Goal: Transaction & Acquisition: Purchase product/service

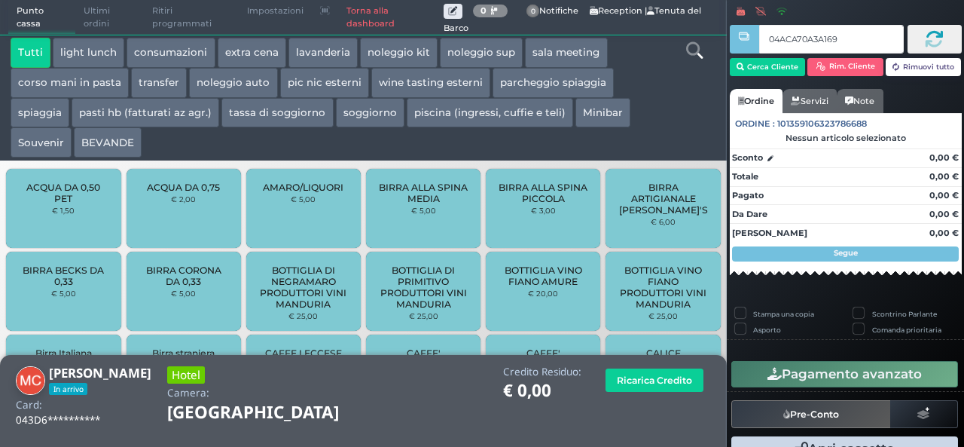
type input "04ACA70A3A1690"
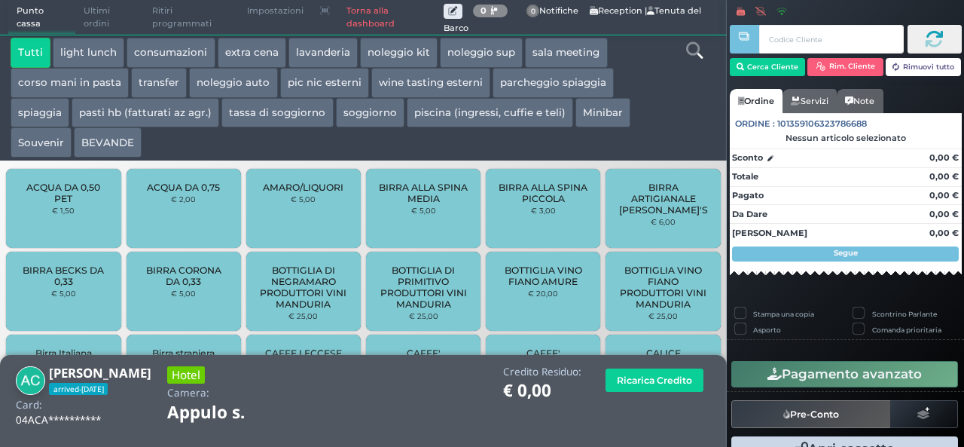
click at [274, 61] on button "extra cena" at bounding box center [252, 53] width 69 height 30
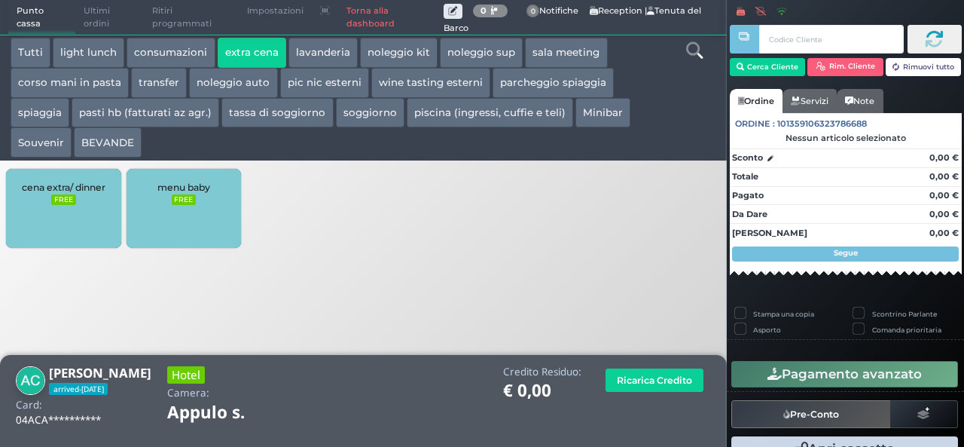
click at [105, 213] on div "cena extra/ dinner FREE" at bounding box center [63, 208] width 114 height 79
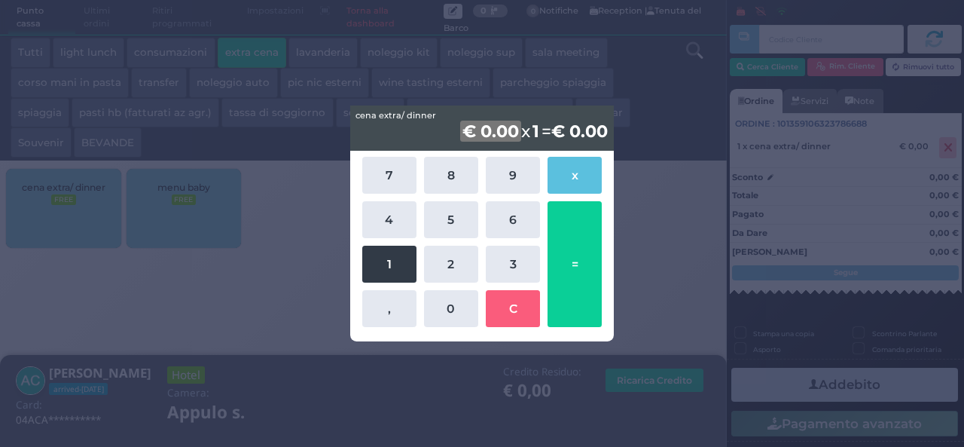
click at [396, 265] on button "1" at bounding box center [389, 264] width 54 height 37
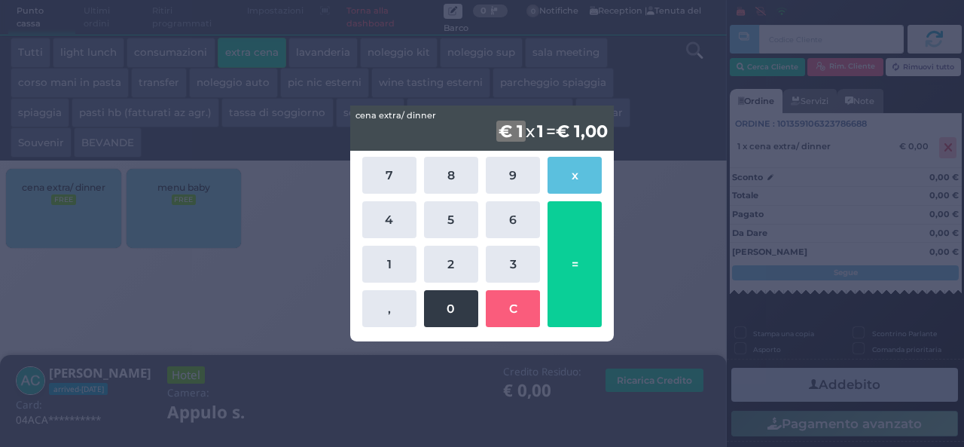
click at [444, 313] on button "0" at bounding box center [451, 308] width 54 height 37
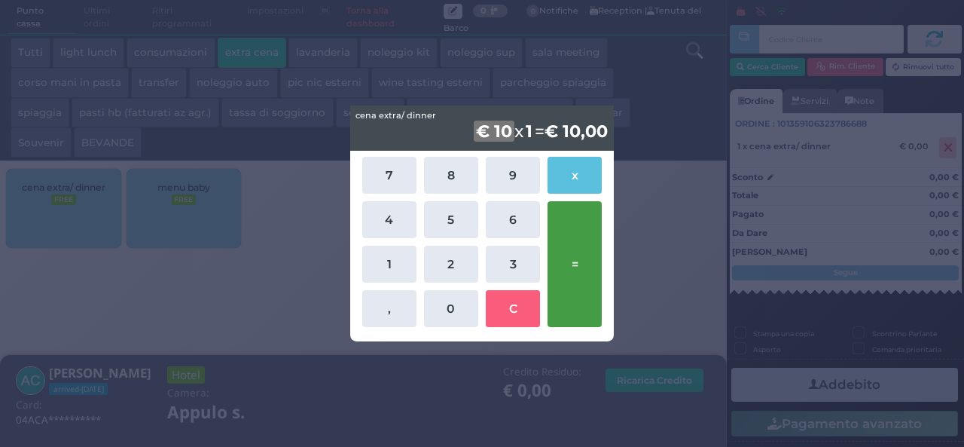
click at [559, 258] on button "=" at bounding box center [575, 264] width 54 height 126
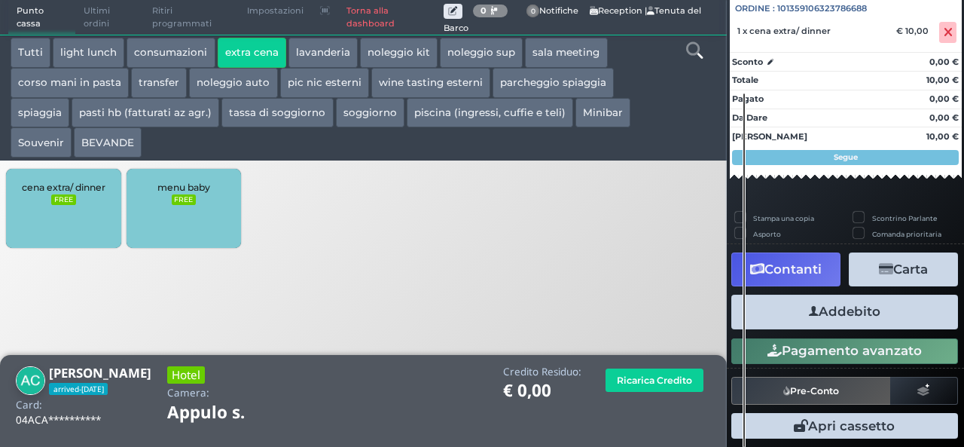
scroll to position [166, 0]
click at [845, 319] on button "Addebito" at bounding box center [844, 312] width 227 height 34
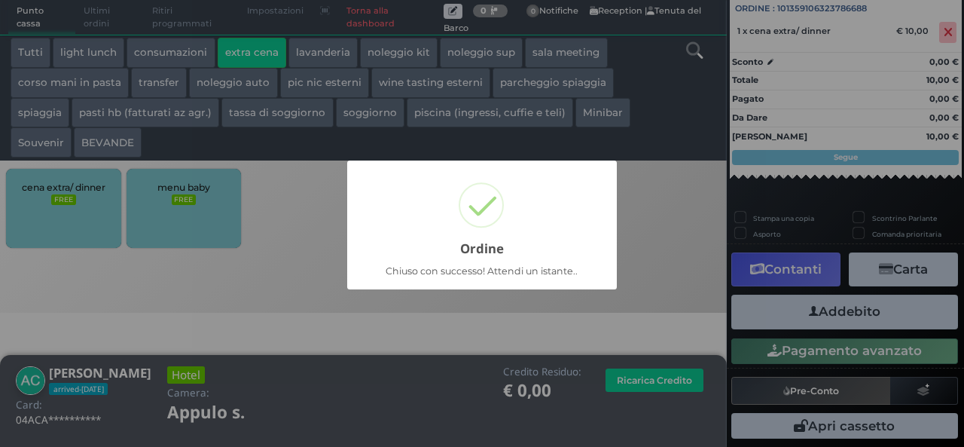
scroll to position [43, 0]
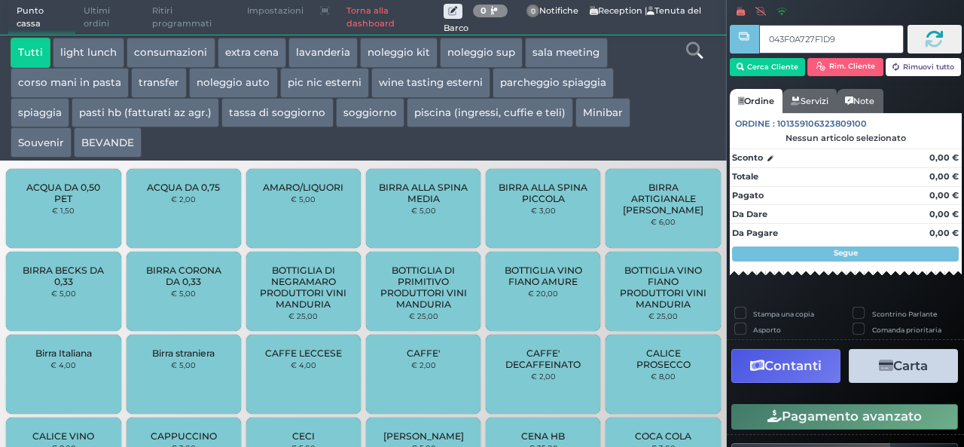
type input "043F0A727F1D95"
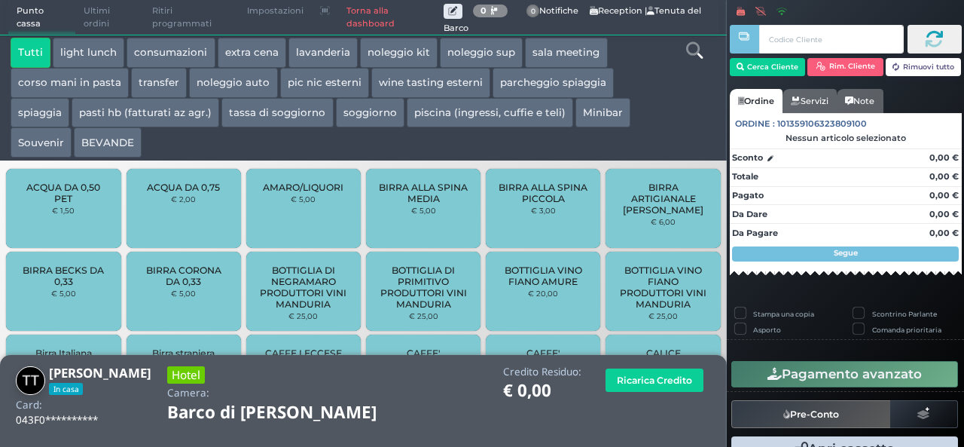
click at [255, 48] on button "extra cena" at bounding box center [252, 53] width 69 height 30
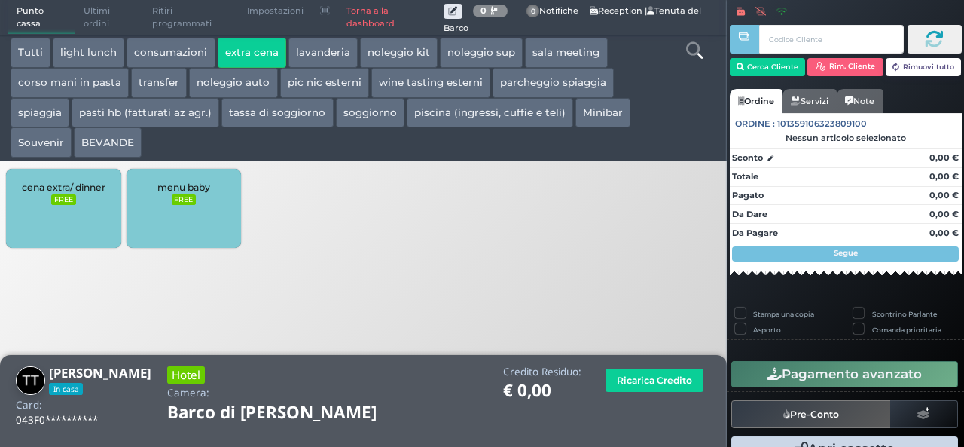
click at [80, 173] on div "cena extra/ dinner FREE" at bounding box center [63, 208] width 114 height 79
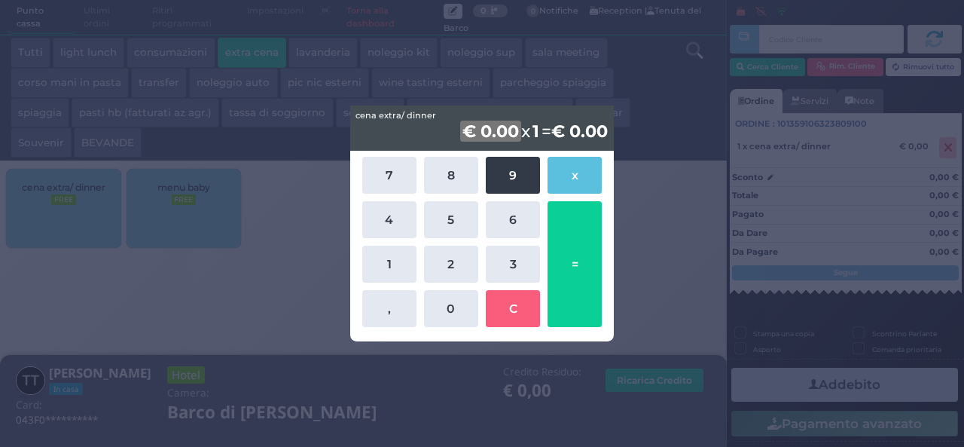
click at [515, 169] on button "9" at bounding box center [513, 175] width 54 height 37
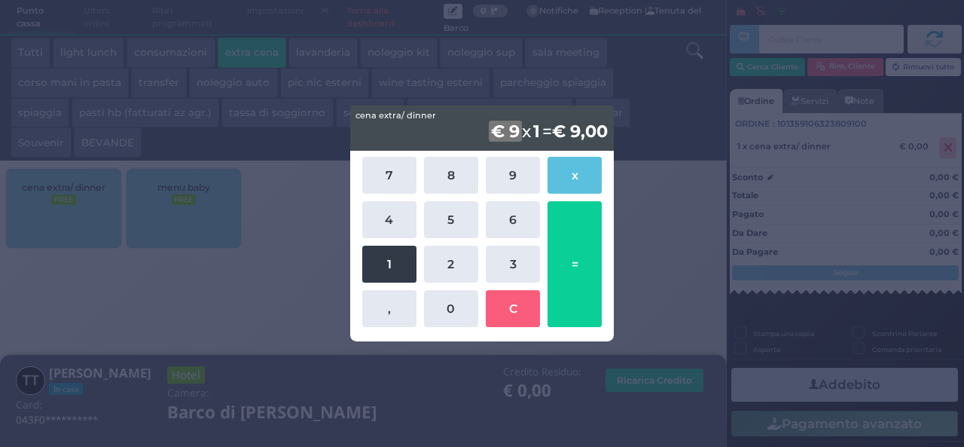
click at [381, 267] on button "1" at bounding box center [389, 264] width 54 height 37
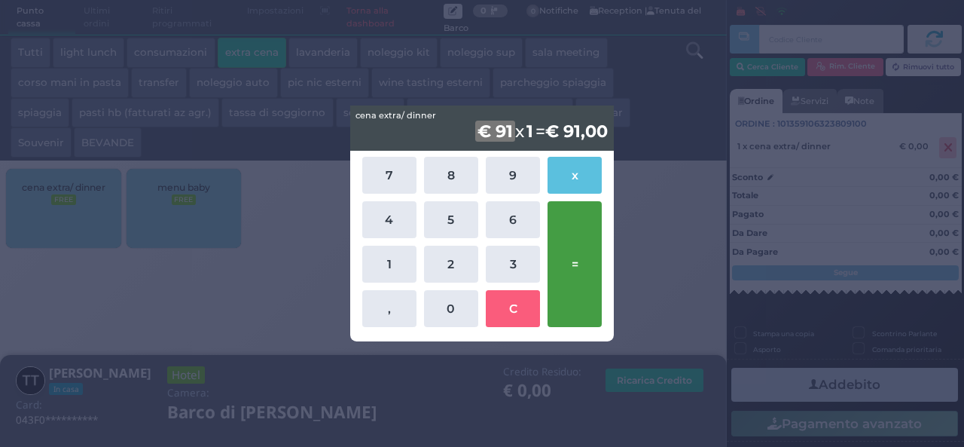
click at [572, 261] on button "=" at bounding box center [575, 264] width 54 height 126
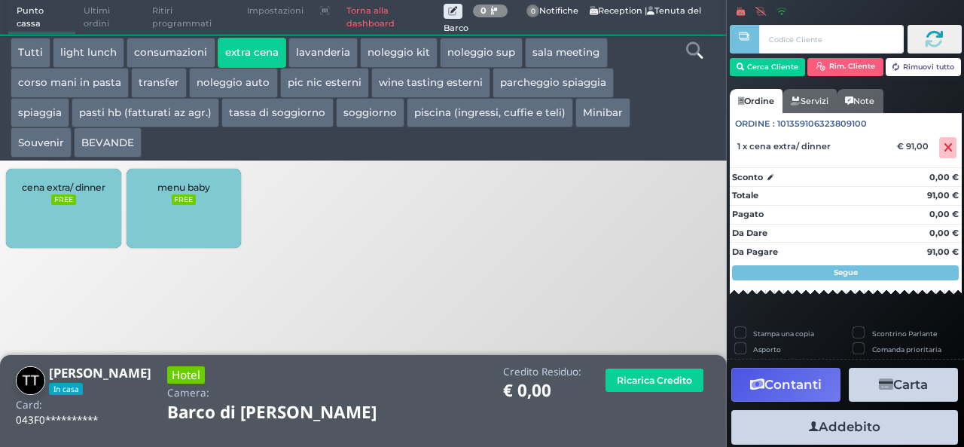
click at [829, 425] on button "Addebito" at bounding box center [844, 427] width 227 height 34
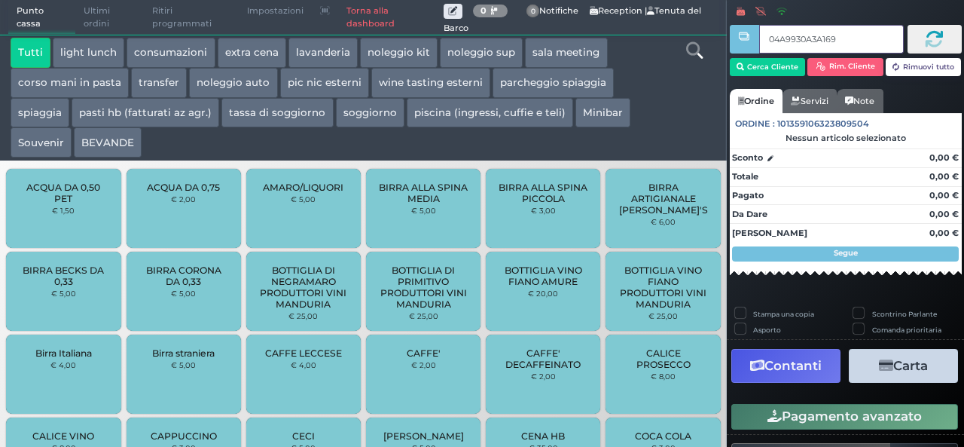
type input "04A9930A3A1695"
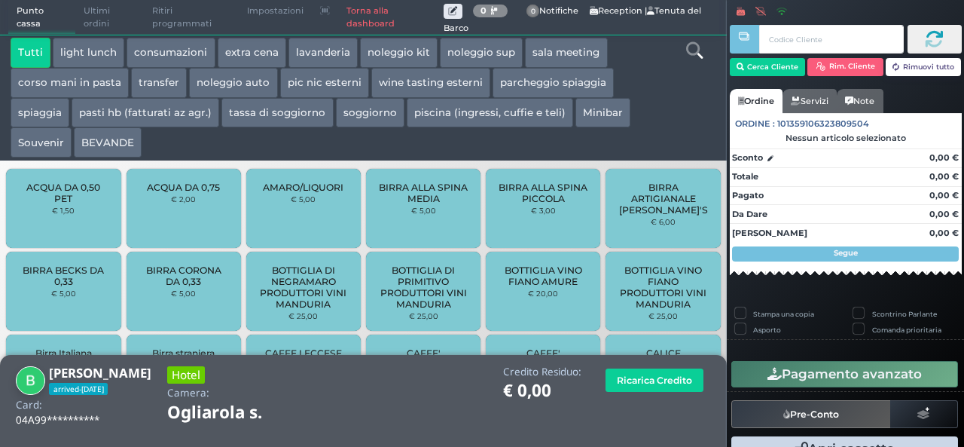
click at [244, 63] on button "extra cena" at bounding box center [252, 53] width 69 height 30
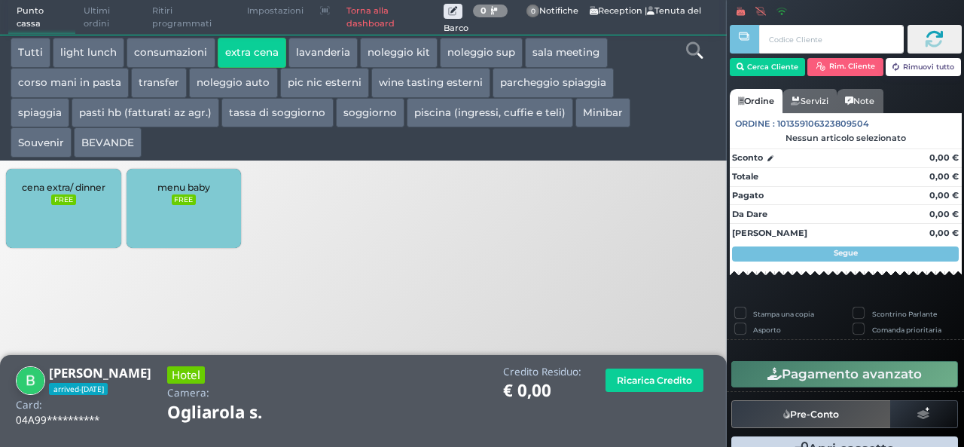
click at [71, 219] on div "cena extra/ dinner FREE" at bounding box center [63, 208] width 114 height 79
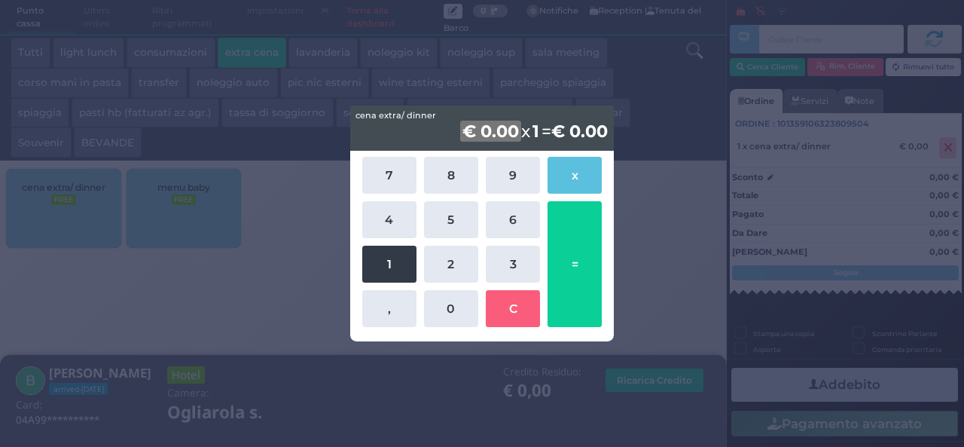
click at [404, 268] on button "1" at bounding box center [389, 264] width 54 height 37
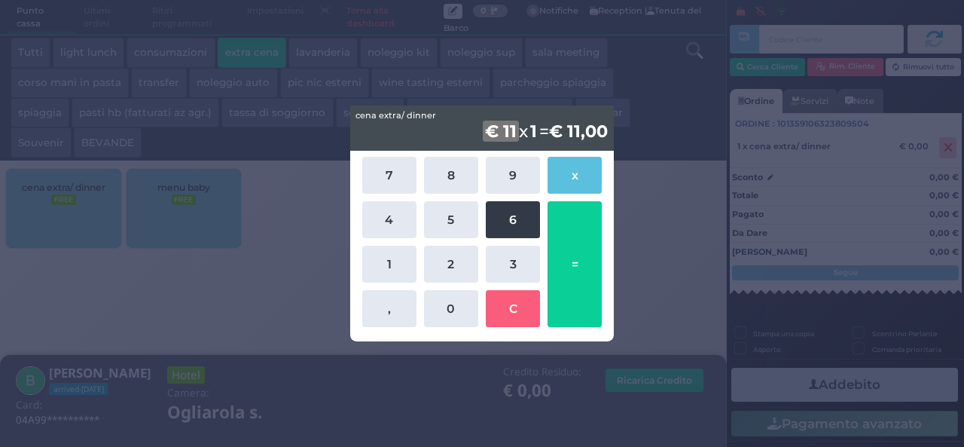
click at [511, 224] on button "6" at bounding box center [513, 219] width 54 height 37
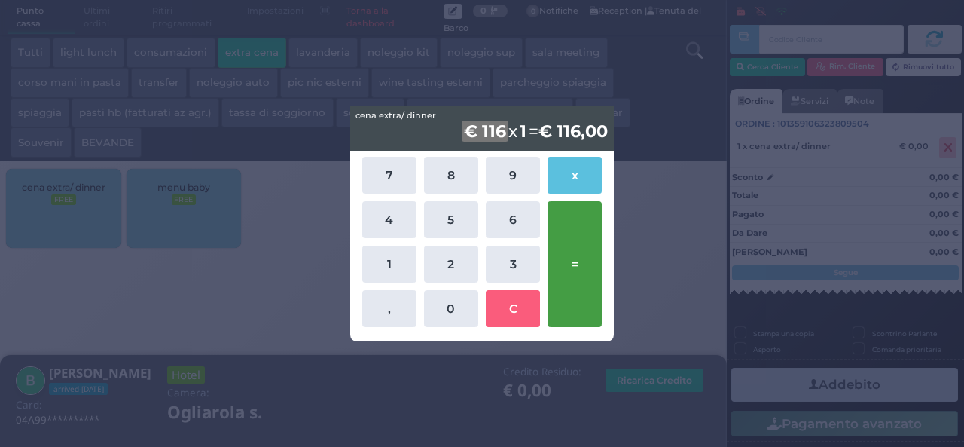
click at [567, 267] on button "=" at bounding box center [575, 264] width 54 height 126
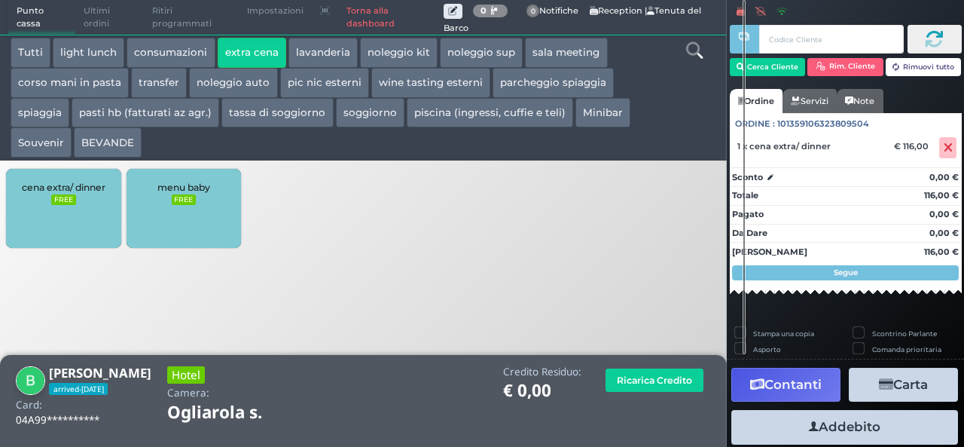
click at [860, 433] on button "Addebito" at bounding box center [844, 427] width 227 height 34
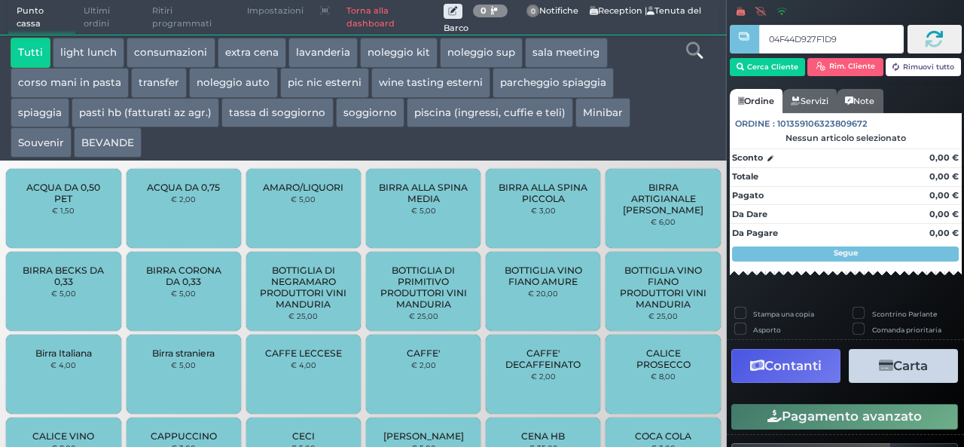
type input "04F44D927F1D94"
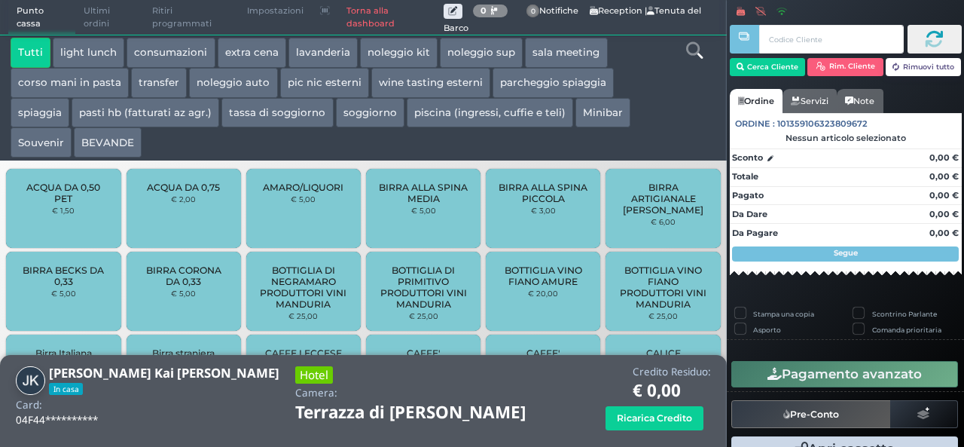
click at [246, 54] on button "extra cena" at bounding box center [252, 53] width 69 height 30
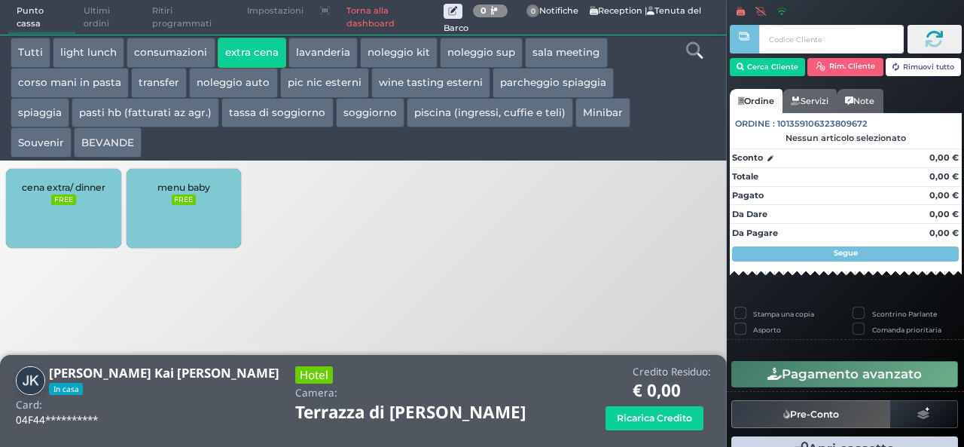
click at [87, 185] on span "cena extra/ dinner" at bounding box center [64, 187] width 84 height 11
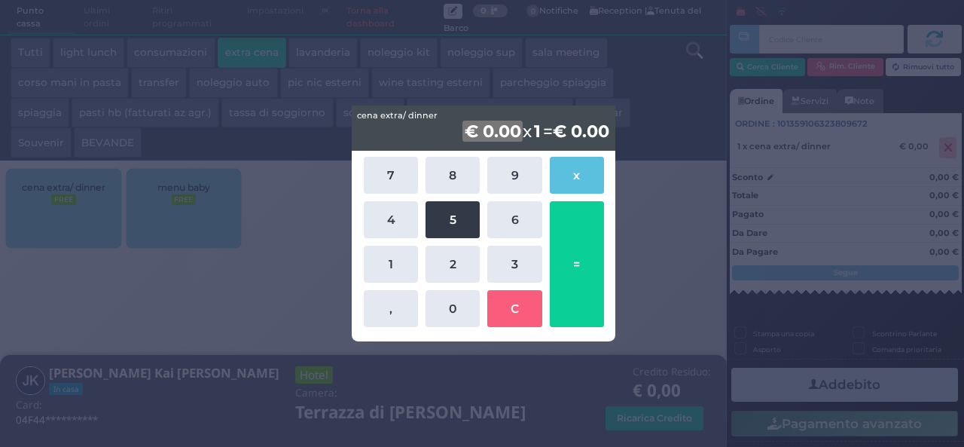
click at [460, 213] on button "5" at bounding box center [453, 219] width 54 height 37
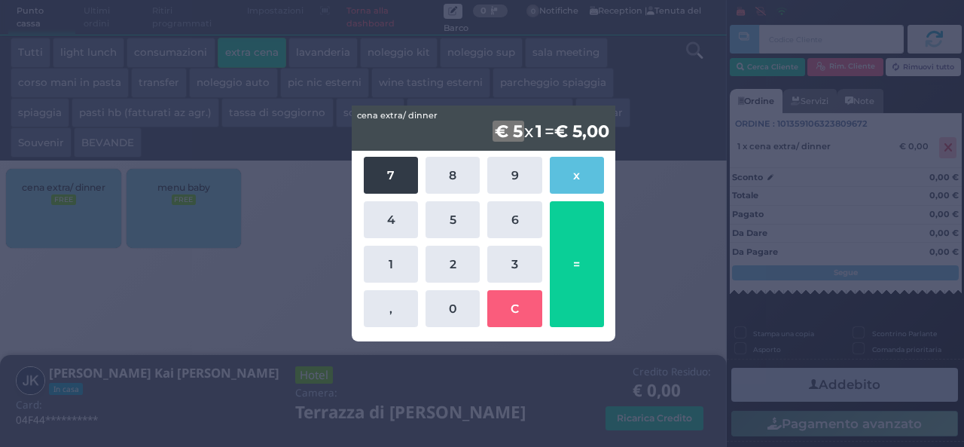
click at [389, 179] on button "7" at bounding box center [391, 175] width 54 height 37
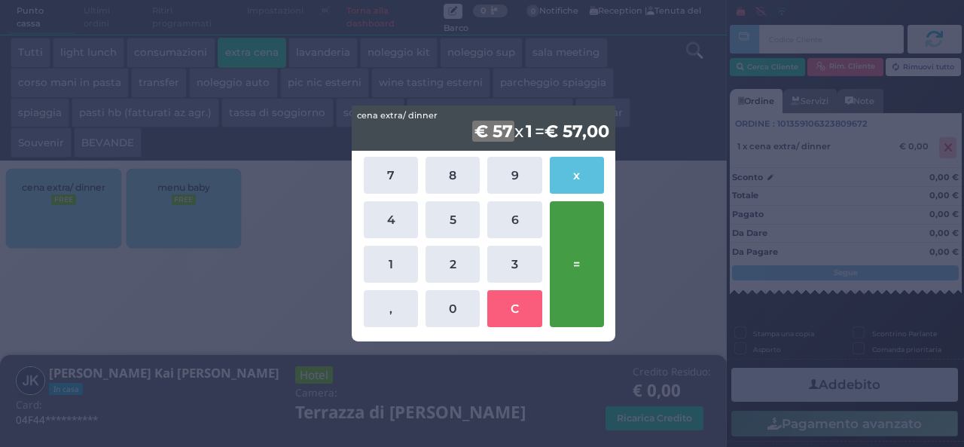
click at [588, 267] on button "=" at bounding box center [577, 264] width 54 height 126
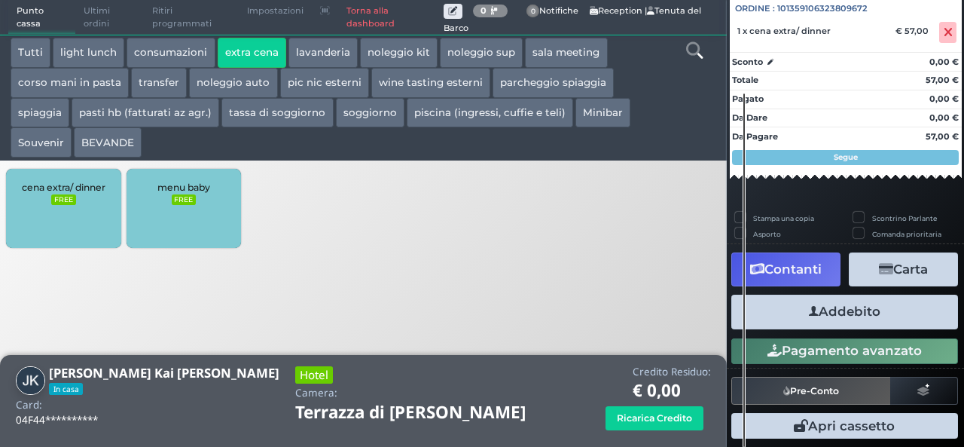
scroll to position [166, 0]
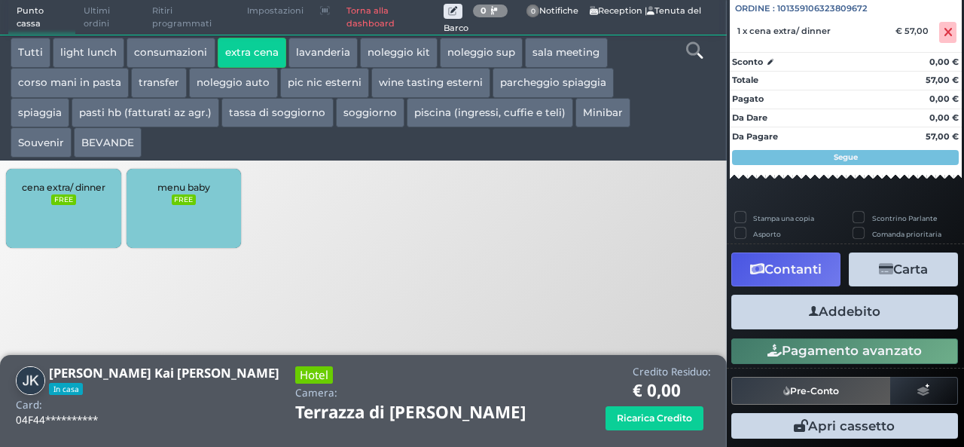
click at [876, 301] on button "Addebito" at bounding box center [844, 312] width 227 height 34
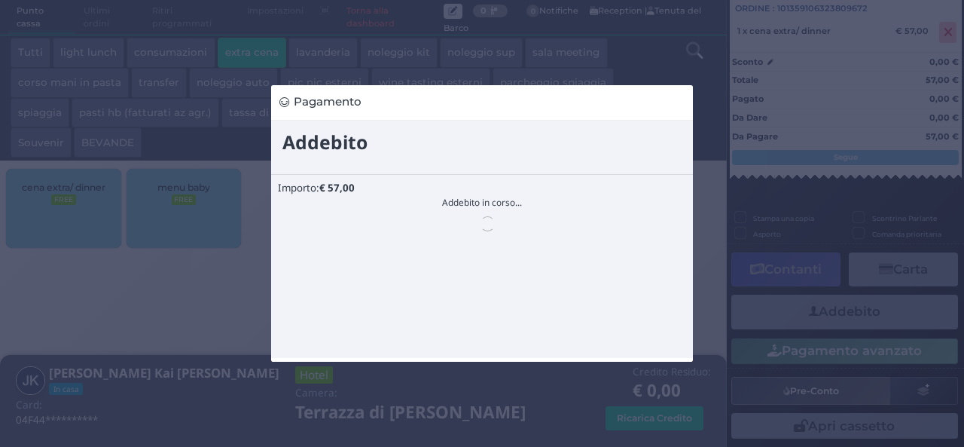
scroll to position [0, 0]
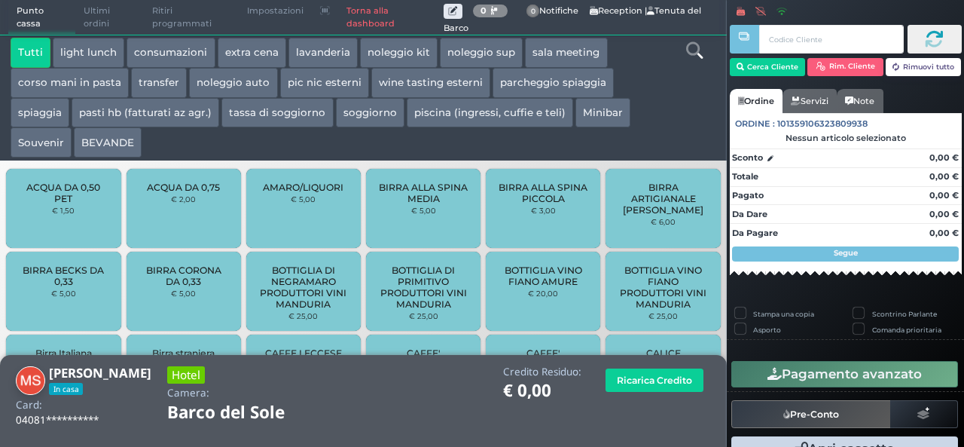
click at [244, 51] on button "extra cena" at bounding box center [252, 53] width 69 height 30
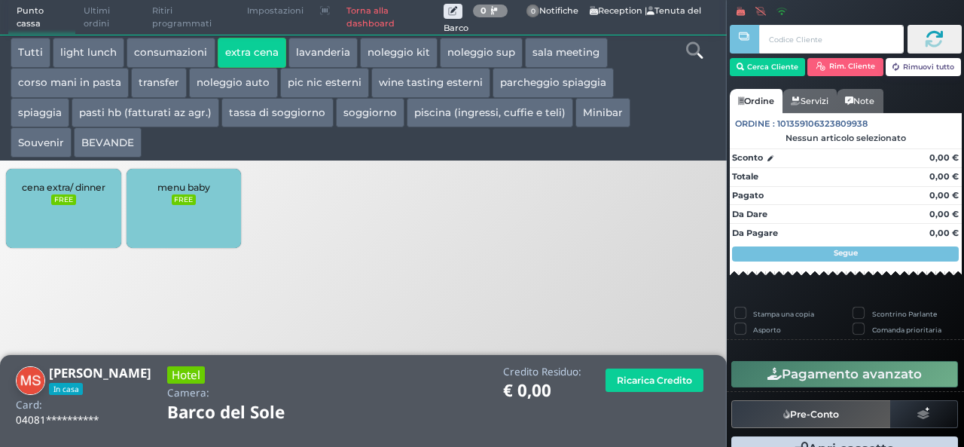
click at [44, 180] on div "cena extra/ dinner FREE" at bounding box center [63, 208] width 114 height 79
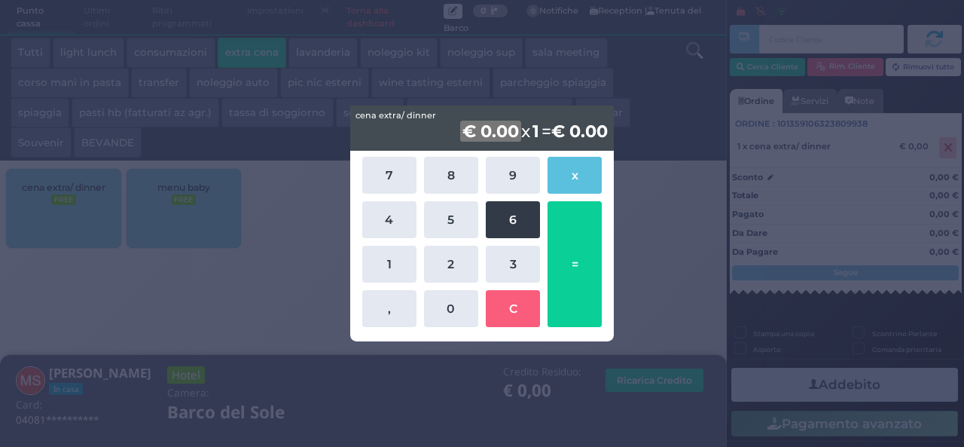
click at [496, 213] on button "6" at bounding box center [513, 219] width 54 height 37
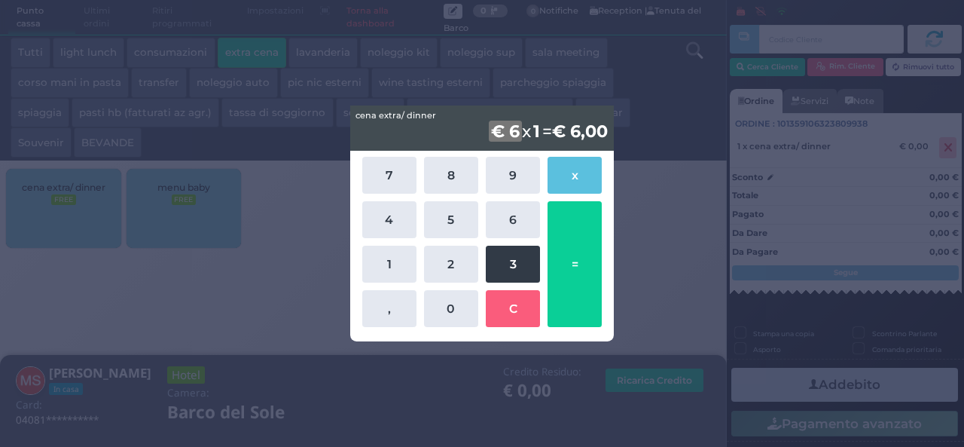
click at [499, 251] on button "3" at bounding box center [513, 264] width 54 height 37
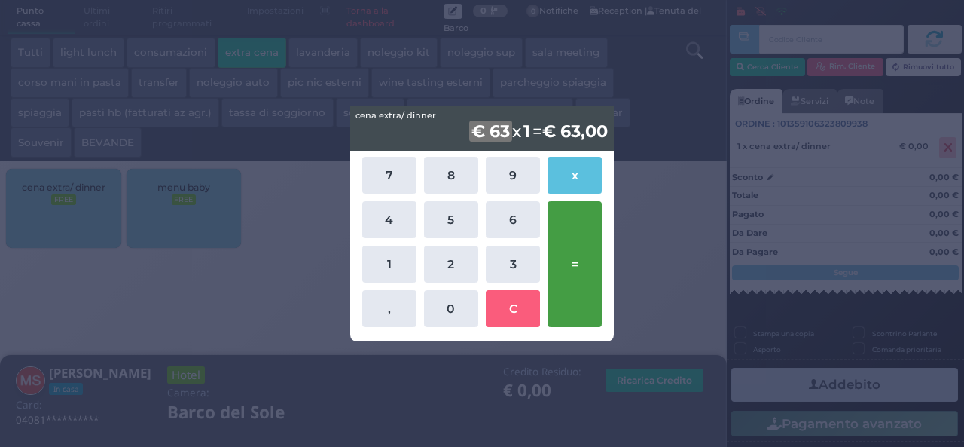
click at [551, 255] on button "=" at bounding box center [575, 264] width 54 height 126
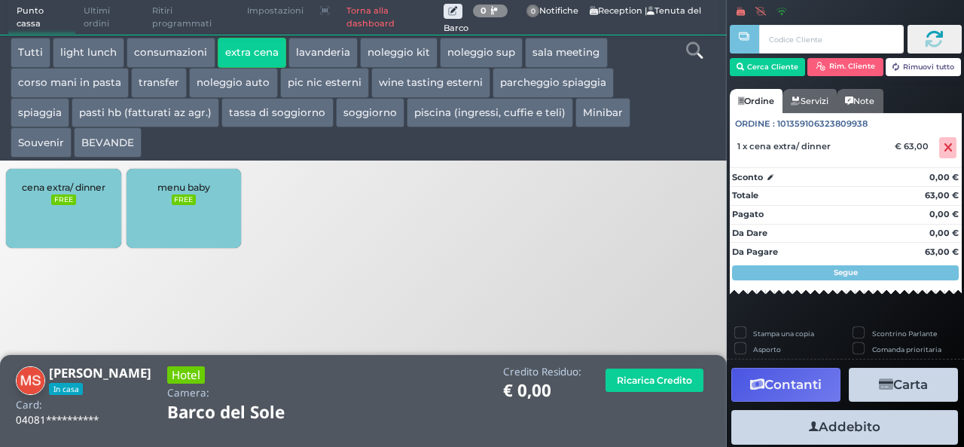
click at [836, 429] on button "Addebito" at bounding box center [844, 427] width 227 height 34
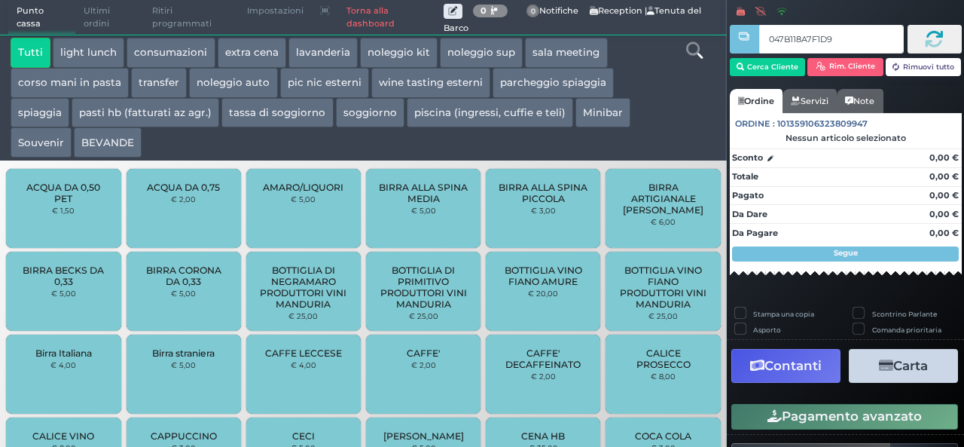
type input "047B118A7F1D94"
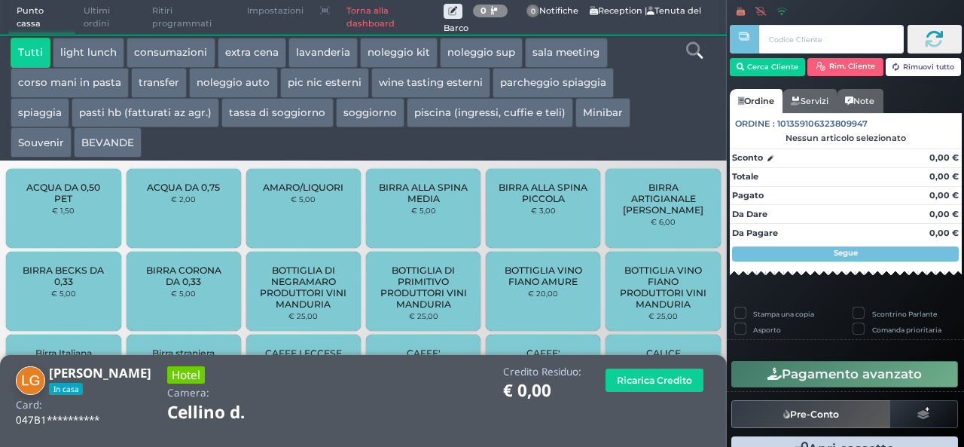
click at [230, 56] on button "extra cena" at bounding box center [252, 53] width 69 height 30
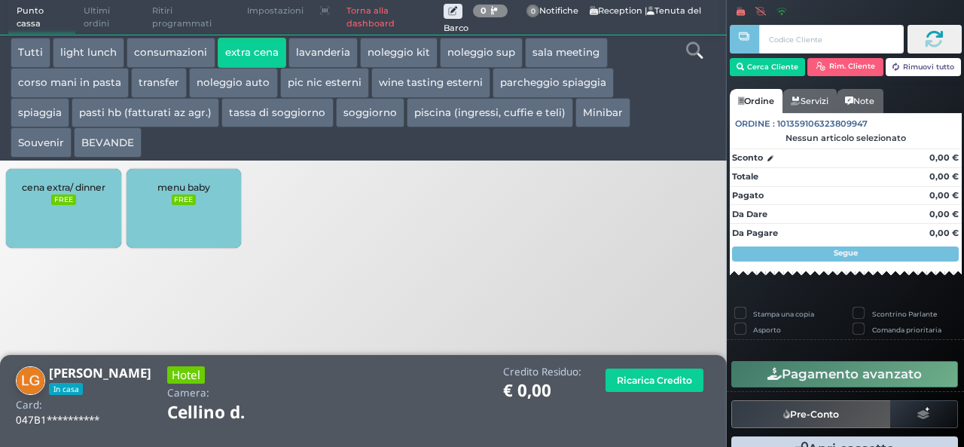
click at [86, 209] on div "cena extra/ dinner FREE" at bounding box center [63, 208] width 114 height 79
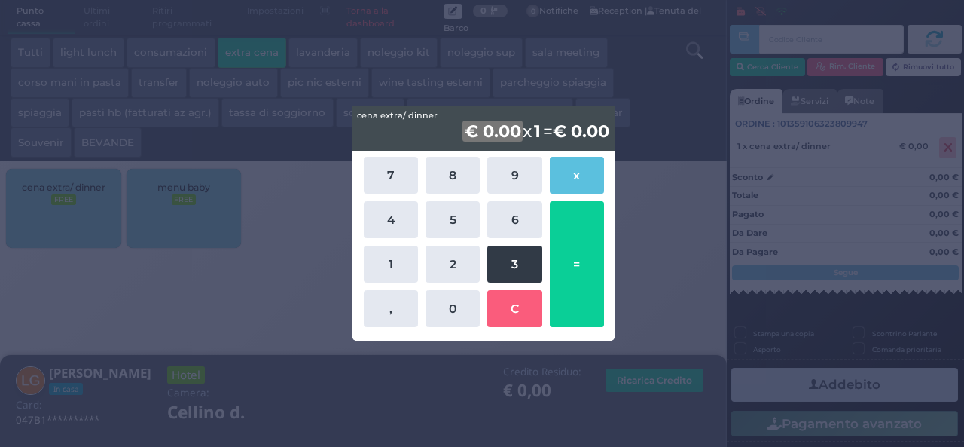
click at [521, 260] on button "3" at bounding box center [514, 264] width 54 height 37
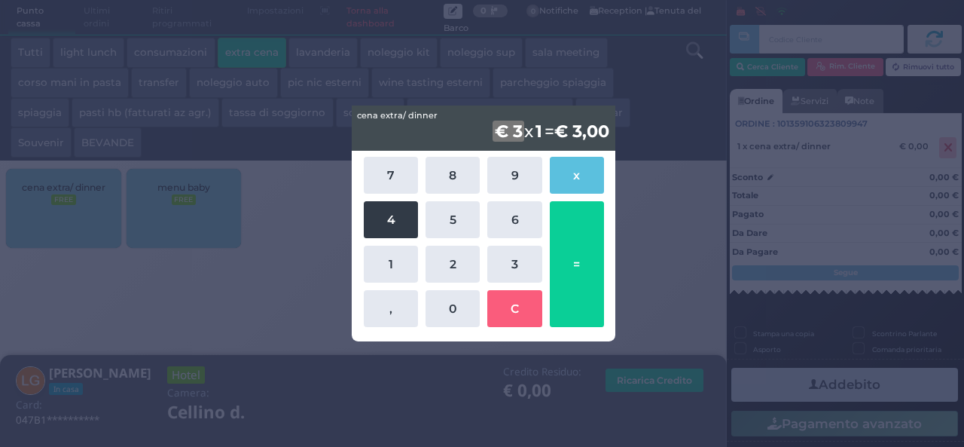
click at [377, 215] on button "4" at bounding box center [391, 219] width 54 height 37
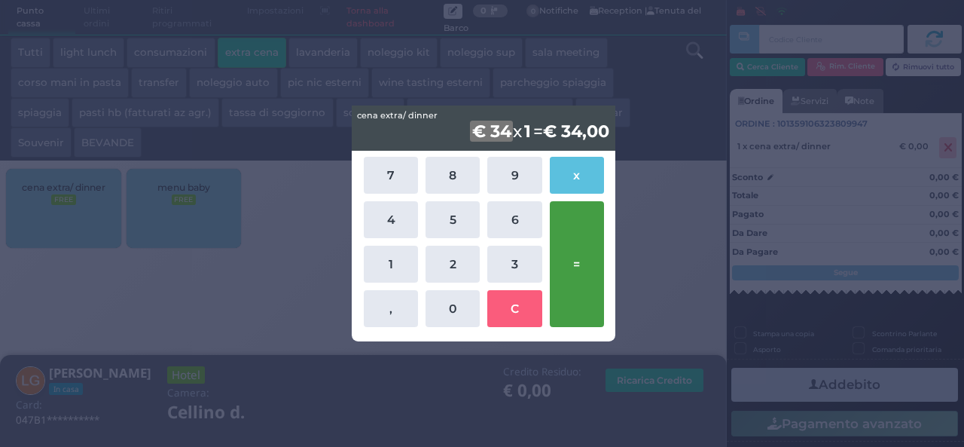
click at [566, 234] on button "=" at bounding box center [577, 264] width 54 height 126
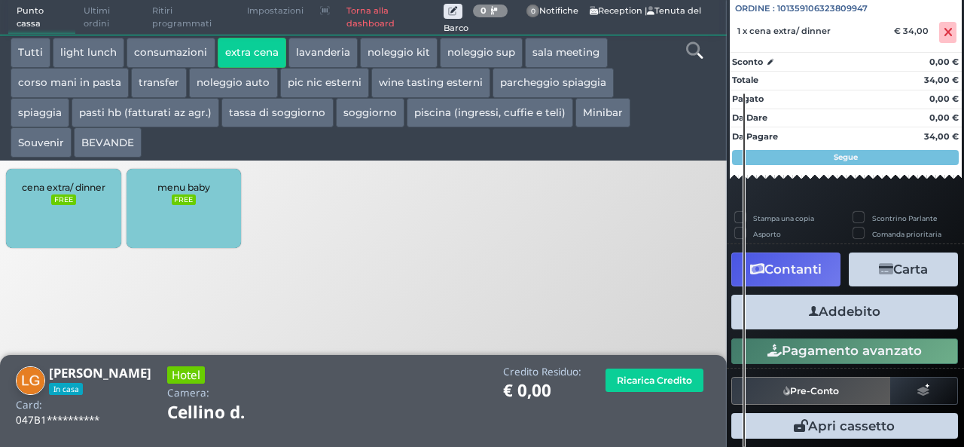
scroll to position [166, 0]
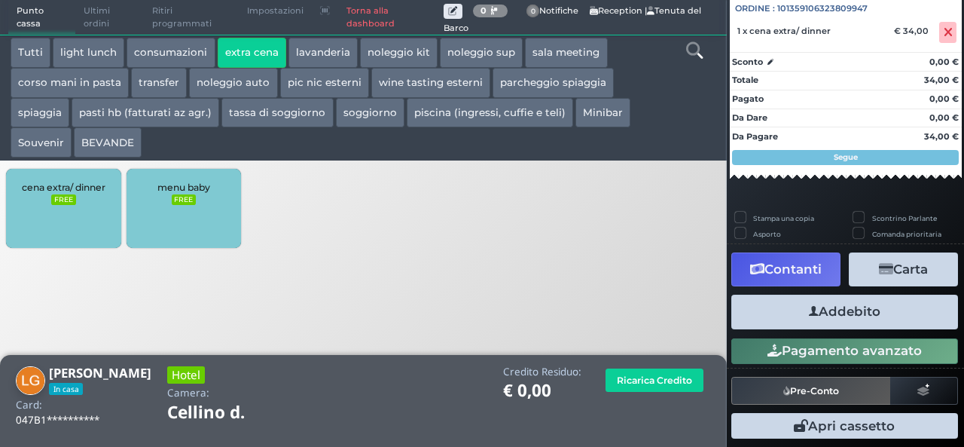
click at [865, 321] on button "Addebito" at bounding box center [844, 312] width 227 height 34
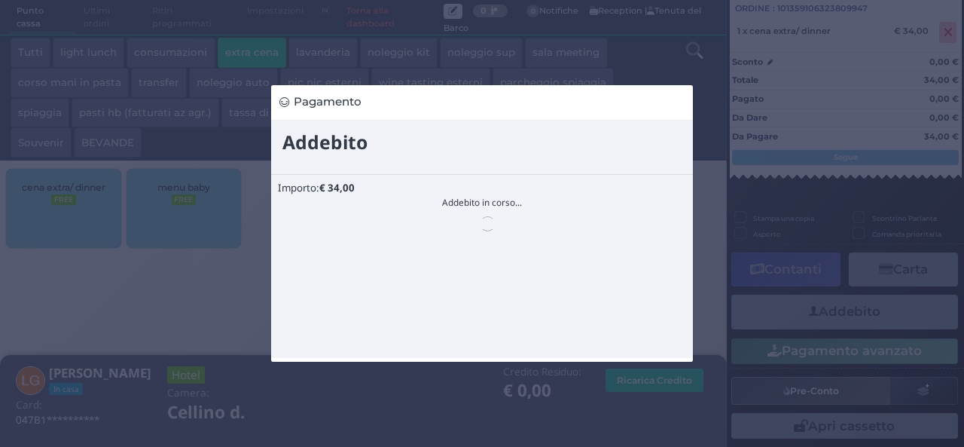
scroll to position [0, 0]
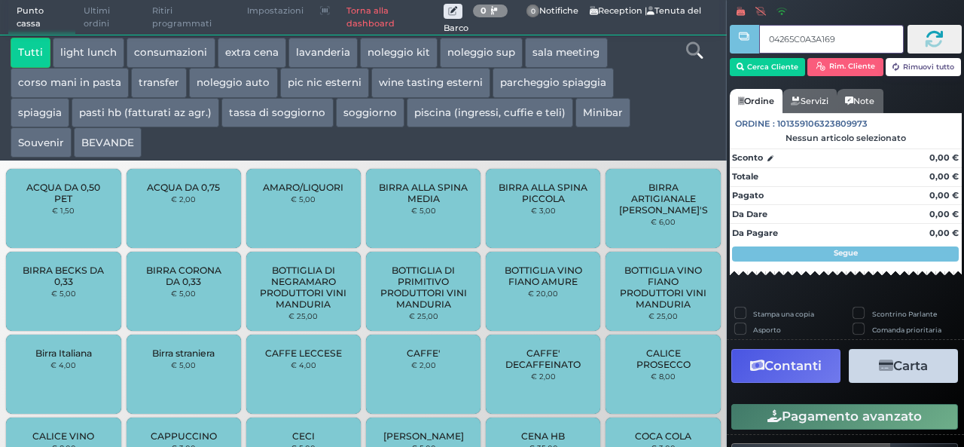
type input "04265C0A3A1691"
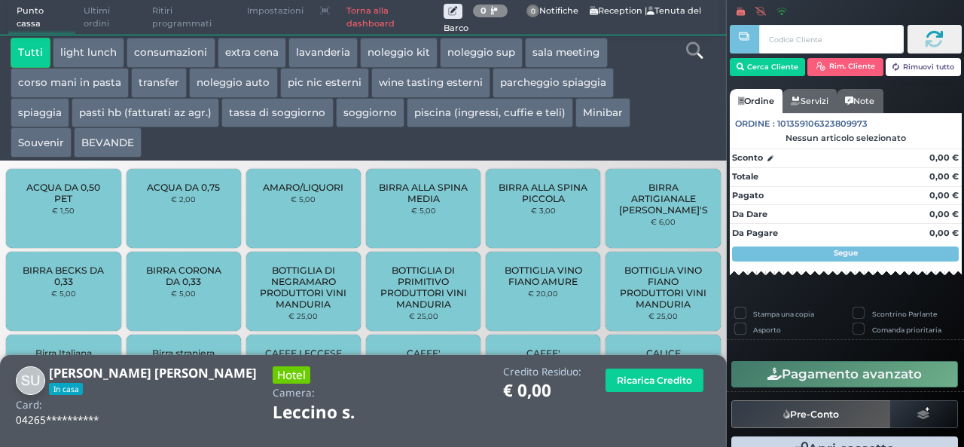
click at [243, 53] on button "extra cena" at bounding box center [252, 53] width 69 height 30
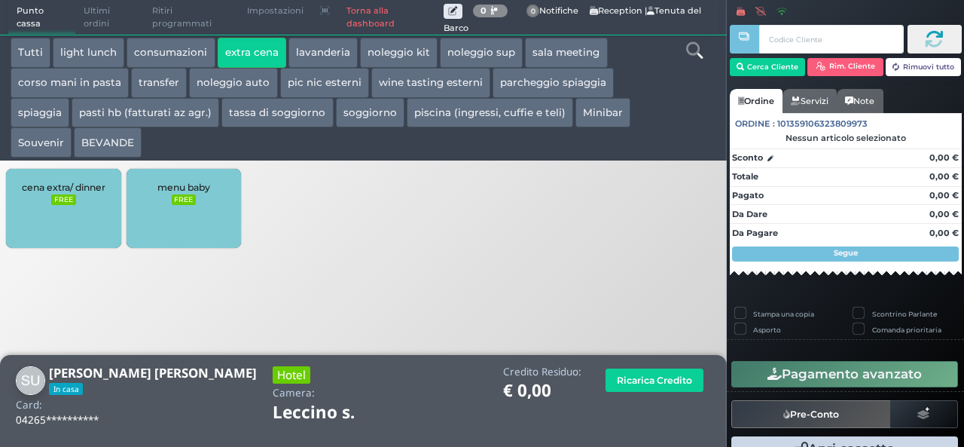
click at [27, 218] on div "cena extra/ dinner FREE" at bounding box center [63, 208] width 114 height 79
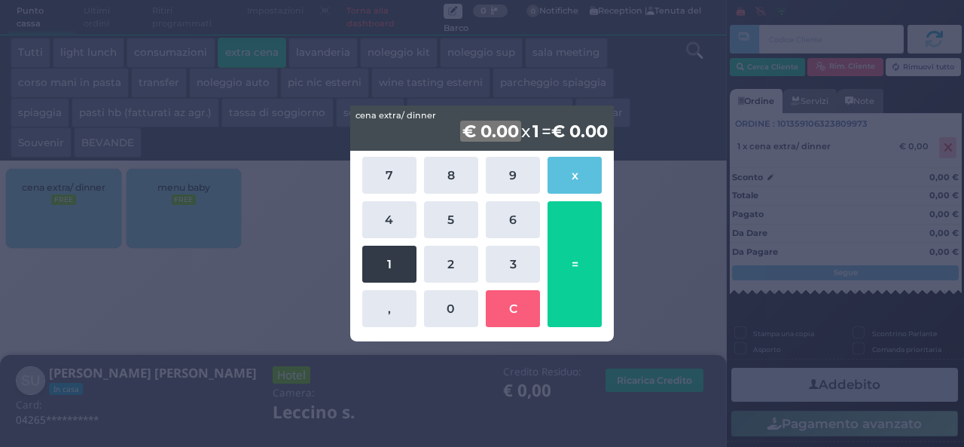
click at [374, 251] on button "1" at bounding box center [389, 264] width 54 height 37
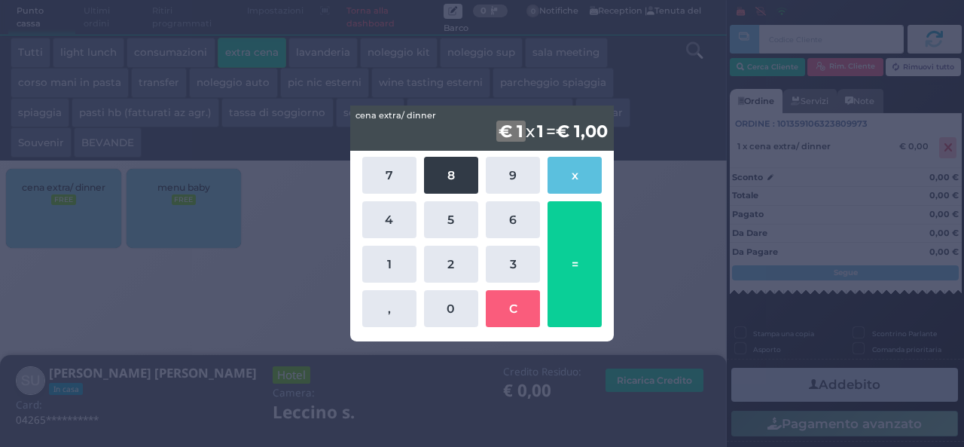
click at [471, 159] on button "8" at bounding box center [451, 175] width 54 height 37
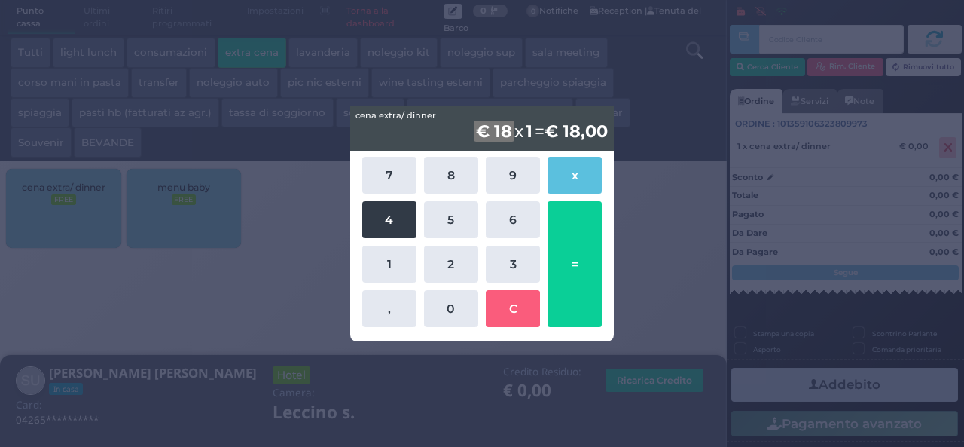
click at [408, 211] on button "4" at bounding box center [389, 219] width 54 height 37
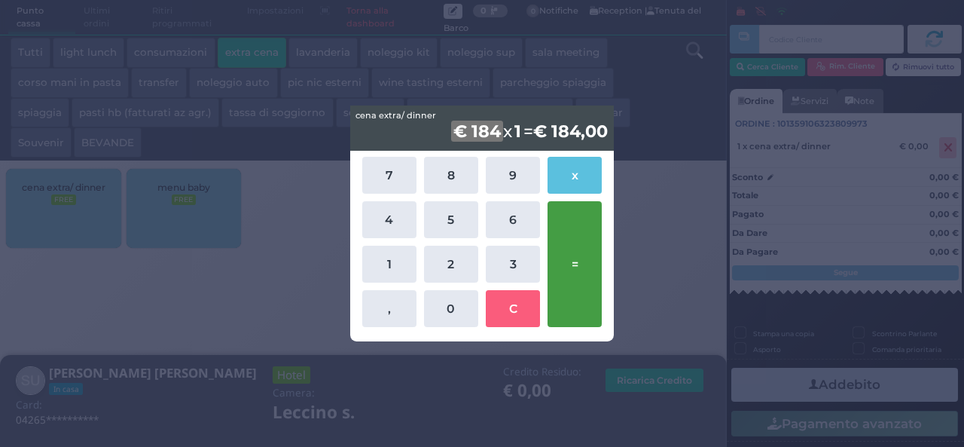
click at [572, 255] on button "=" at bounding box center [575, 264] width 54 height 126
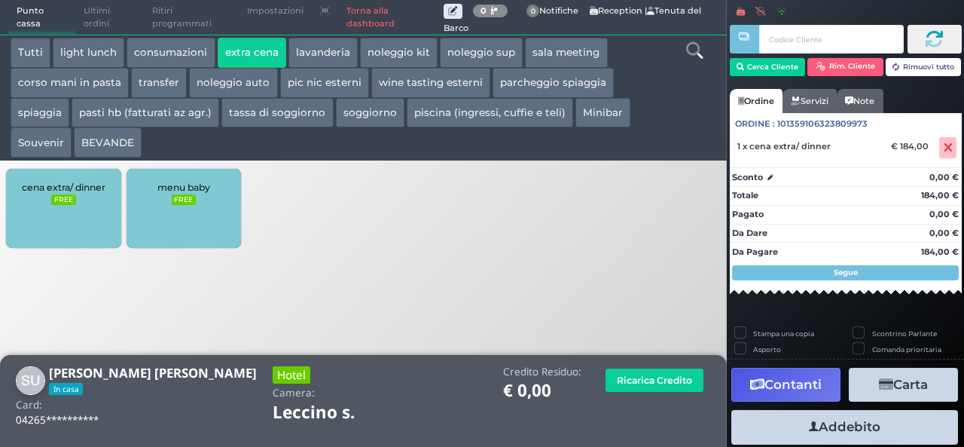
click at [844, 418] on button "Addebito" at bounding box center [844, 427] width 227 height 34
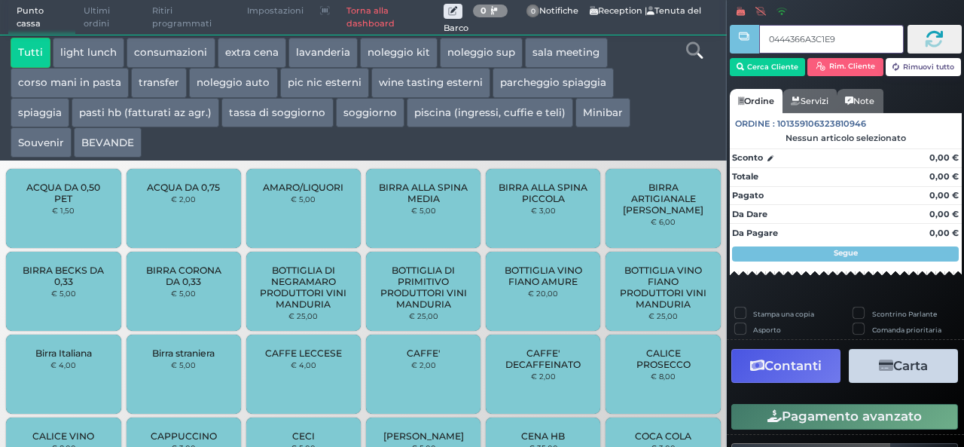
type input "0444366A3C1E90"
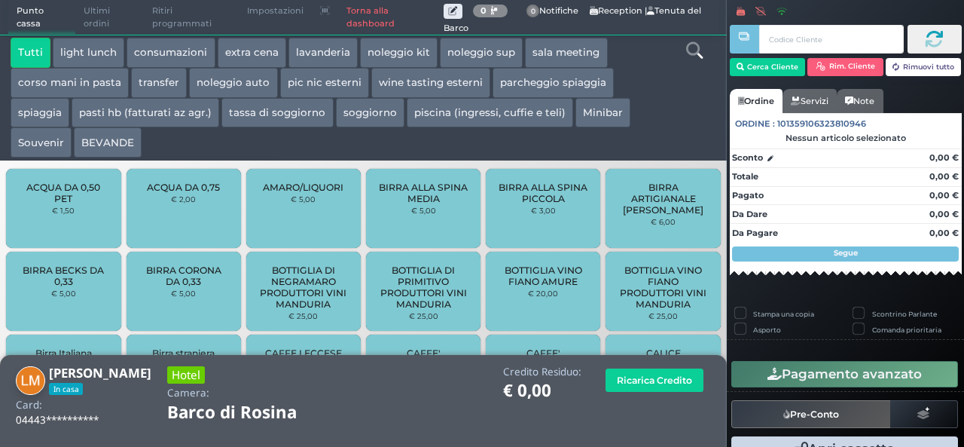
click at [254, 58] on button "extra cena" at bounding box center [252, 53] width 69 height 30
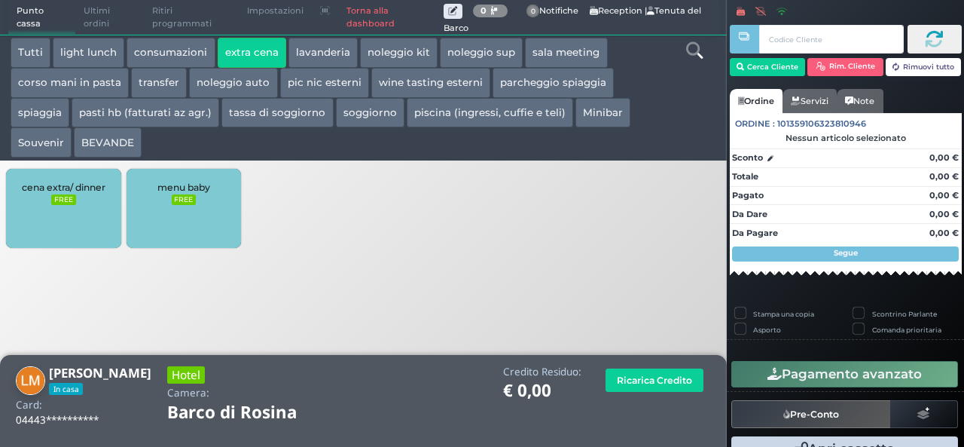
click at [95, 199] on div "cena extra/ dinner FREE" at bounding box center [63, 208] width 114 height 79
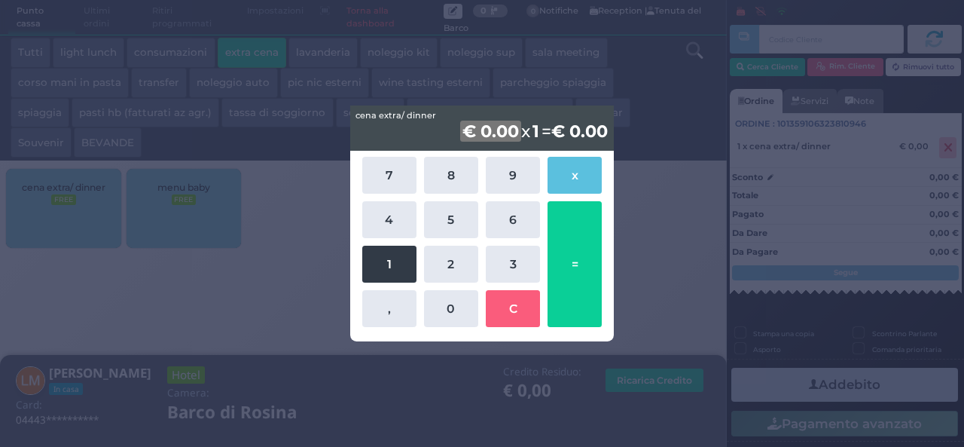
click at [392, 279] on button "1" at bounding box center [389, 264] width 54 height 37
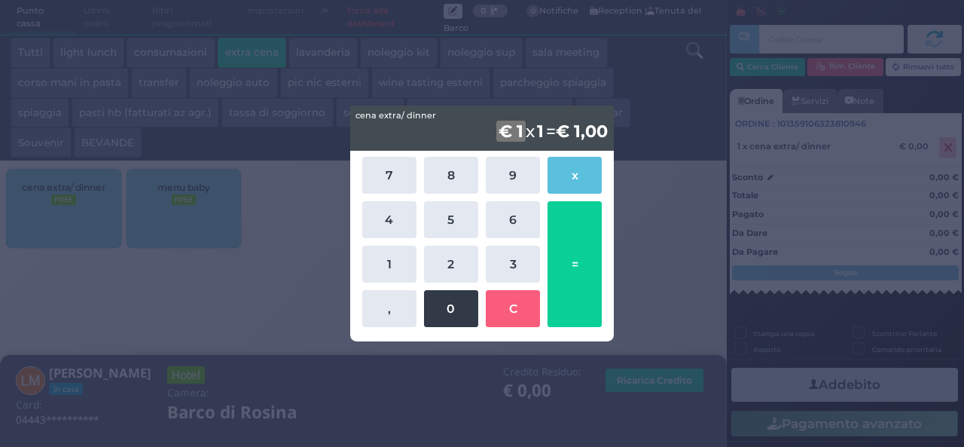
click at [443, 310] on button "0" at bounding box center [451, 308] width 54 height 37
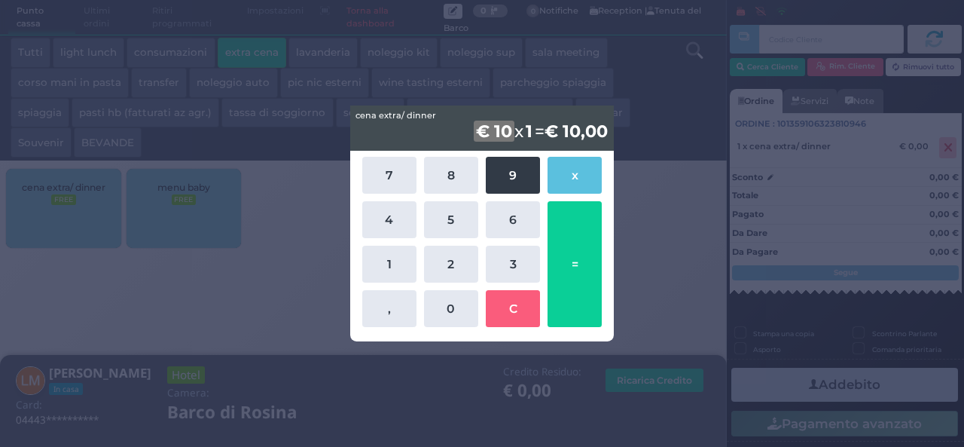
click at [514, 178] on button "9" at bounding box center [513, 175] width 54 height 37
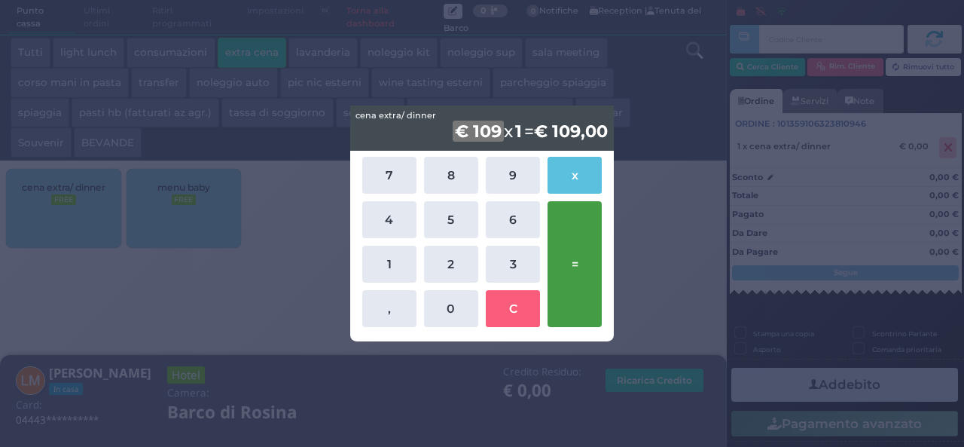
click at [566, 245] on button "=" at bounding box center [575, 264] width 54 height 126
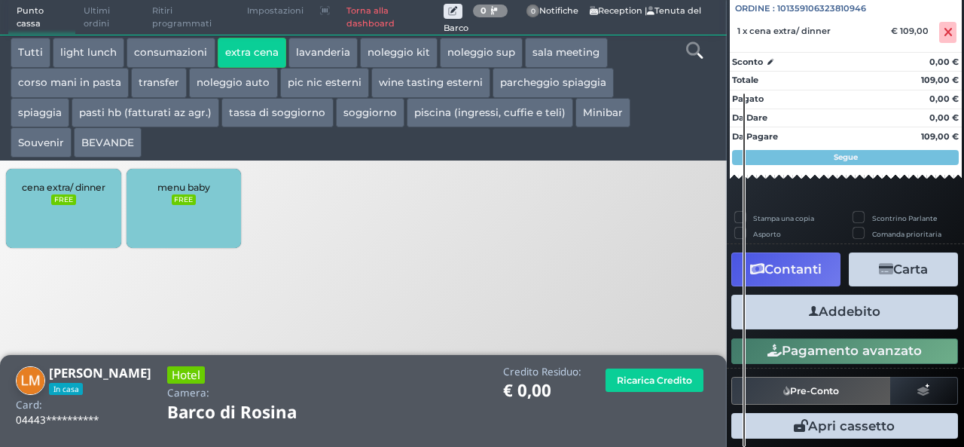
scroll to position [166, 0]
click at [797, 323] on button "Addebito" at bounding box center [844, 312] width 227 height 34
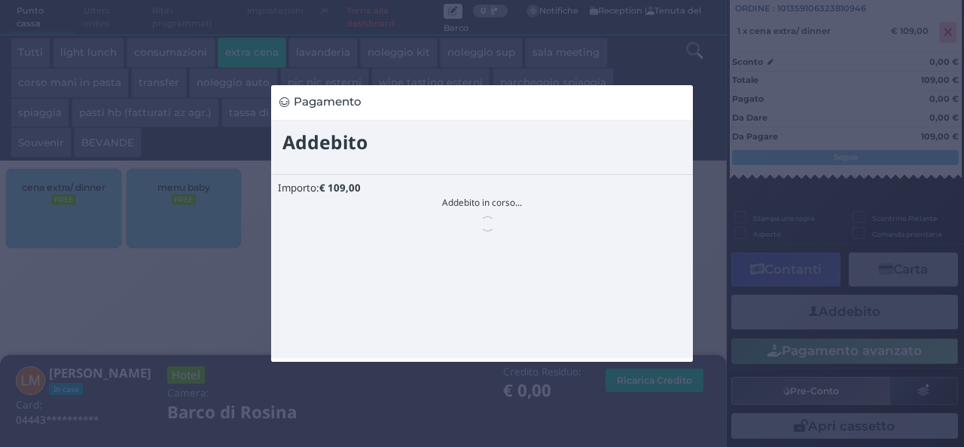
scroll to position [0, 0]
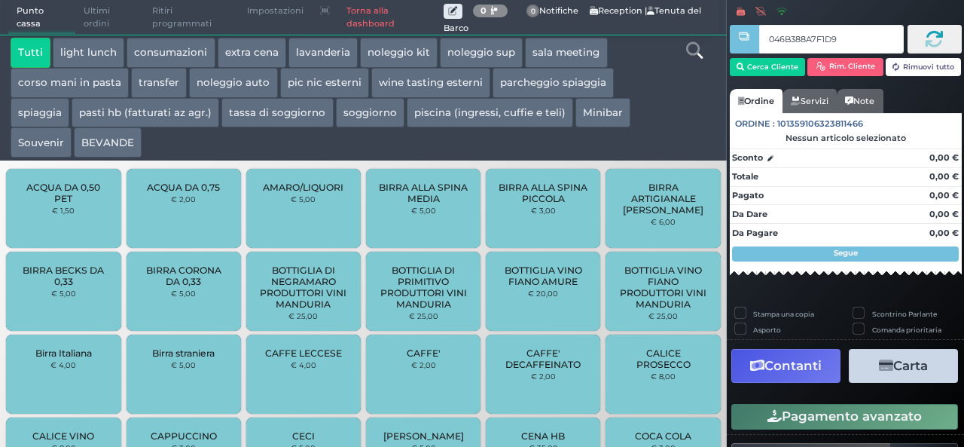
type input "046B388A7F1D94"
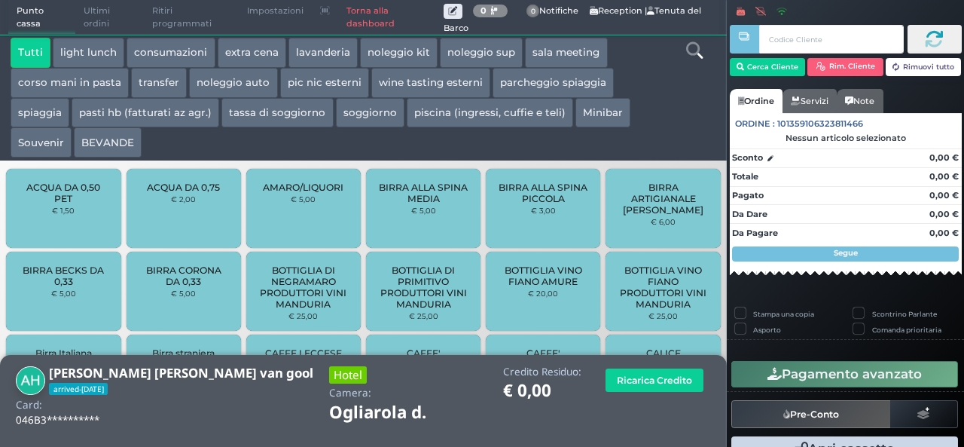
click at [243, 45] on button "extra cena" at bounding box center [252, 53] width 69 height 30
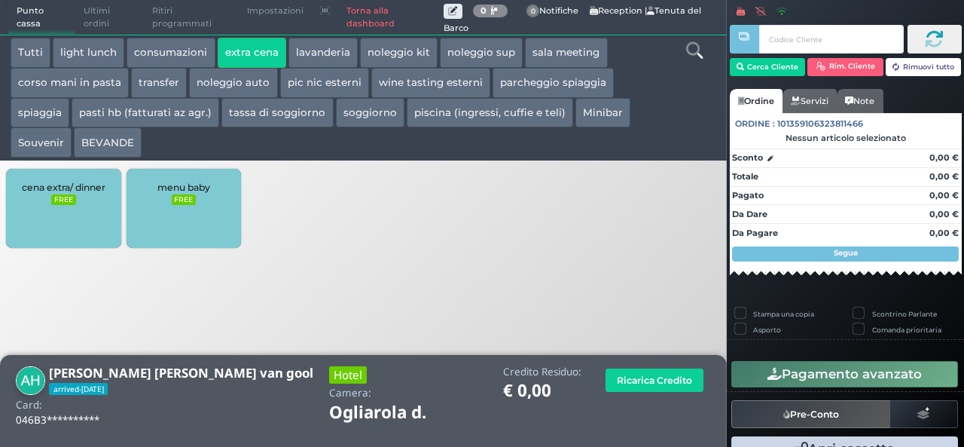
click at [69, 206] on div "cena extra/ dinner FREE" at bounding box center [63, 208] width 114 height 79
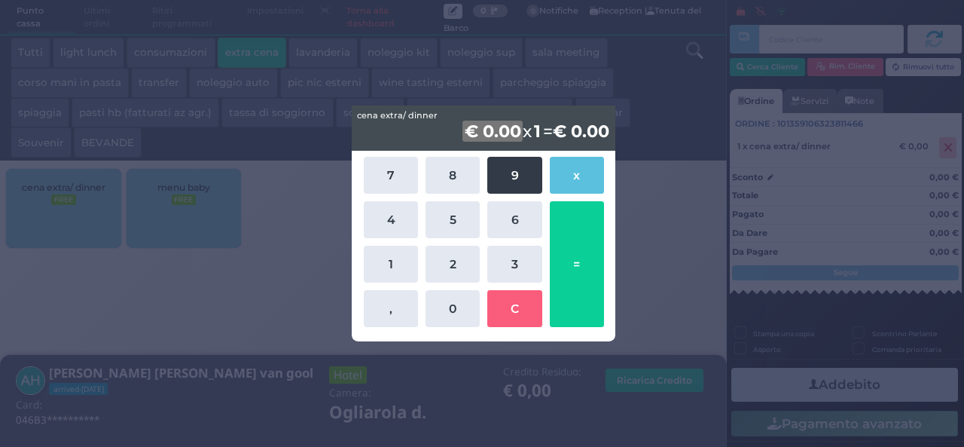
drag, startPoint x: 462, startPoint y: 188, endPoint x: 514, endPoint y: 172, distance: 54.1
click at [514, 172] on div "7 8 9 x 4 5 6 1 2 3 , 0 C =" at bounding box center [484, 242] width 248 height 178
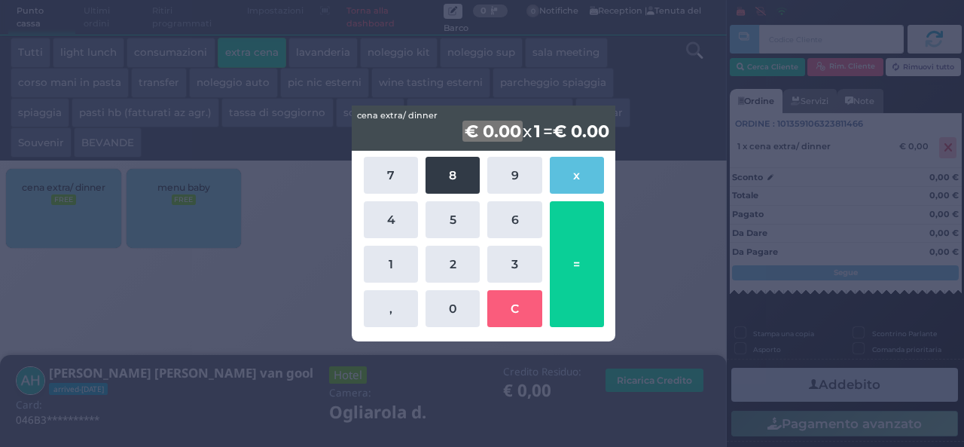
click at [465, 176] on button "8" at bounding box center [453, 175] width 54 height 37
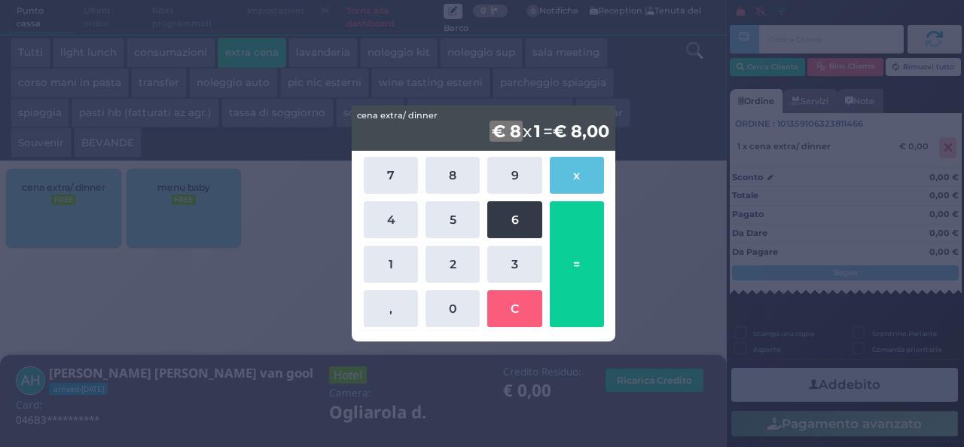
click at [505, 217] on button "6" at bounding box center [514, 219] width 54 height 37
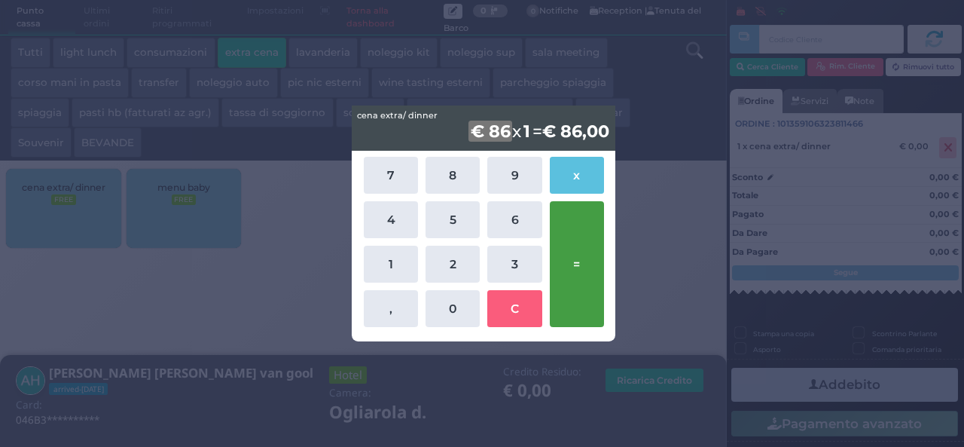
click at [570, 246] on button "=" at bounding box center [577, 264] width 54 height 126
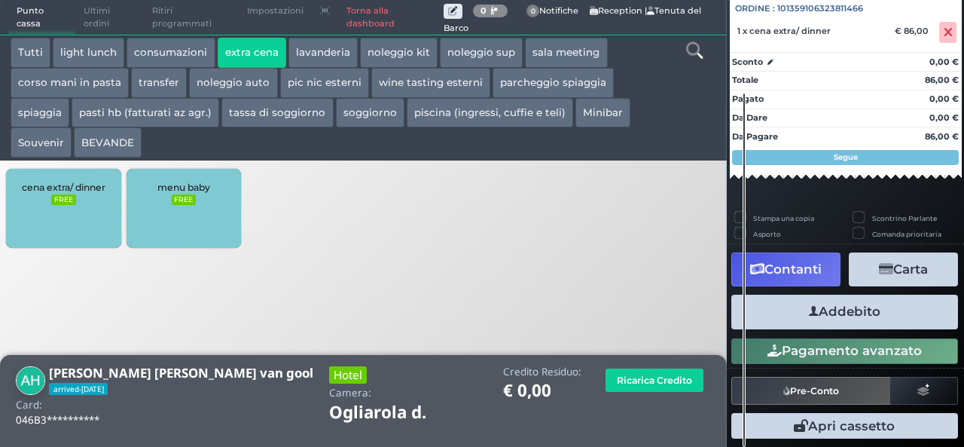
scroll to position [166, 0]
click at [831, 324] on button "Addebito" at bounding box center [844, 312] width 227 height 34
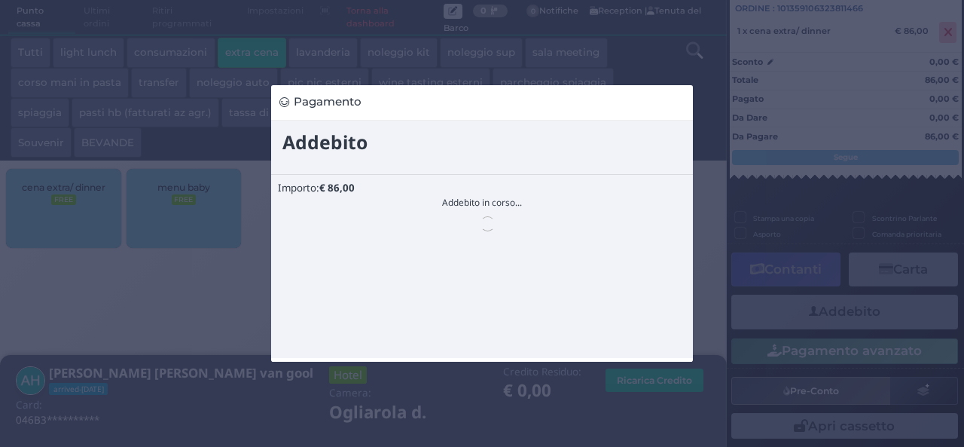
scroll to position [0, 0]
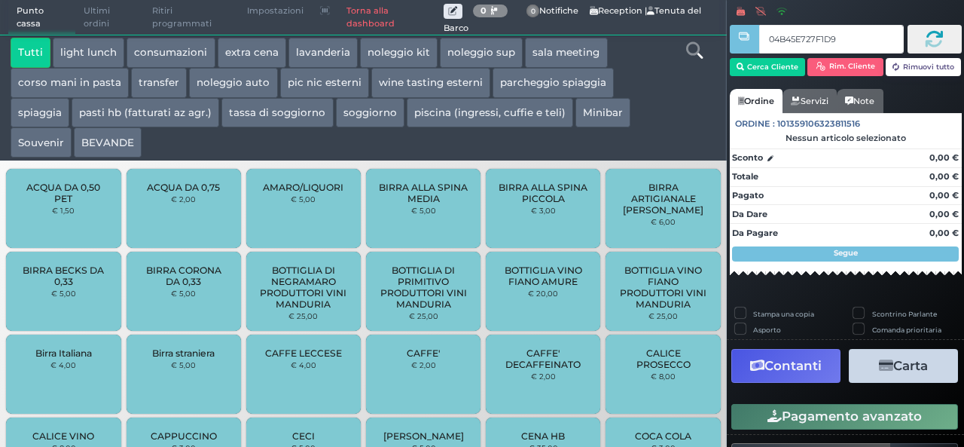
type input "04B45E727F1D90"
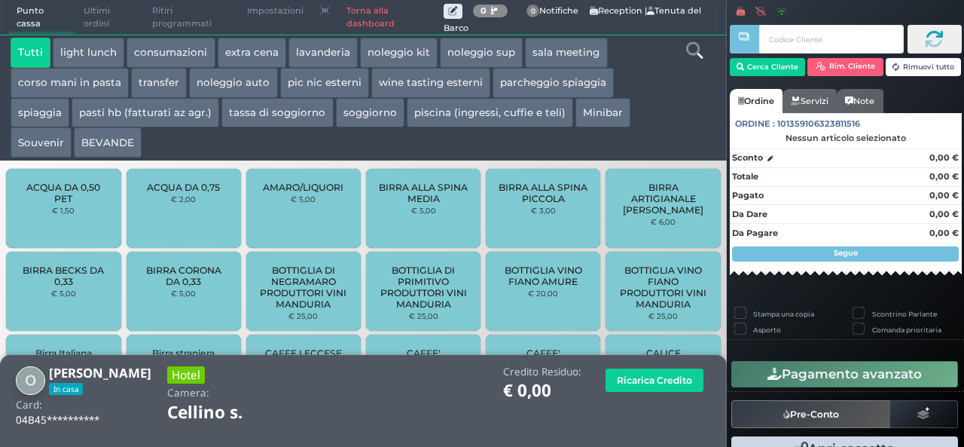
click at [257, 64] on button "extra cena" at bounding box center [252, 53] width 69 height 30
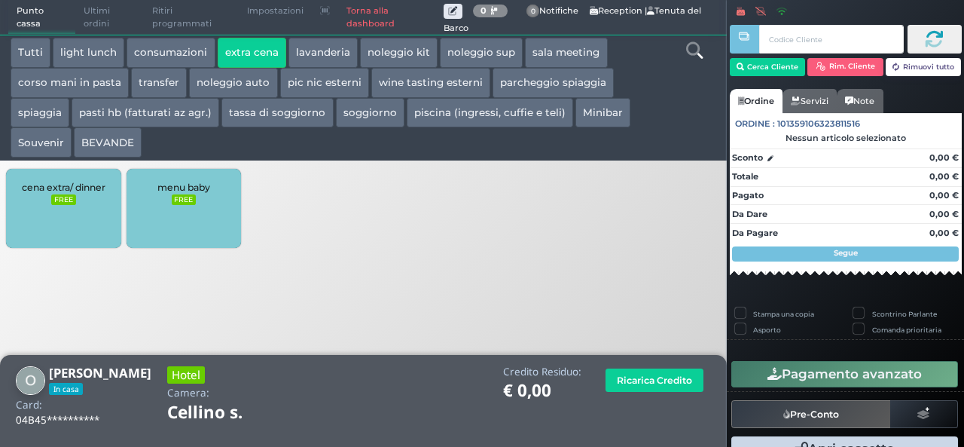
click at [78, 215] on div "cena extra/ dinner FREE" at bounding box center [63, 208] width 114 height 79
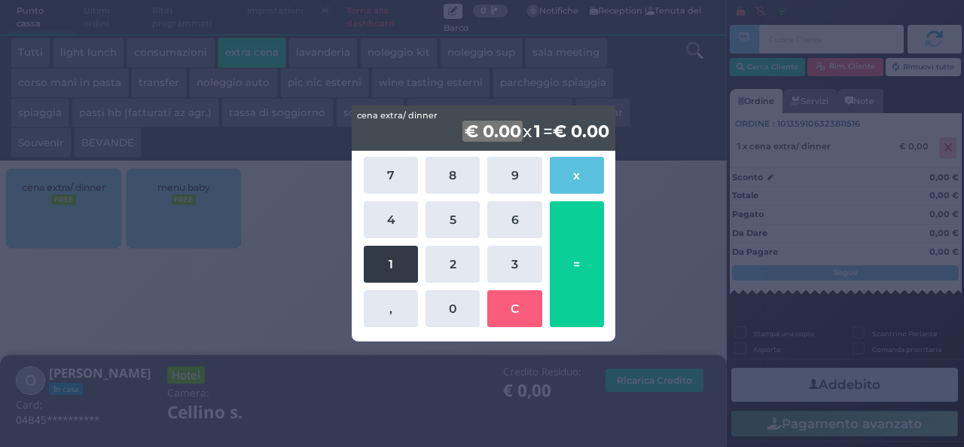
click at [387, 265] on button "1" at bounding box center [391, 264] width 54 height 37
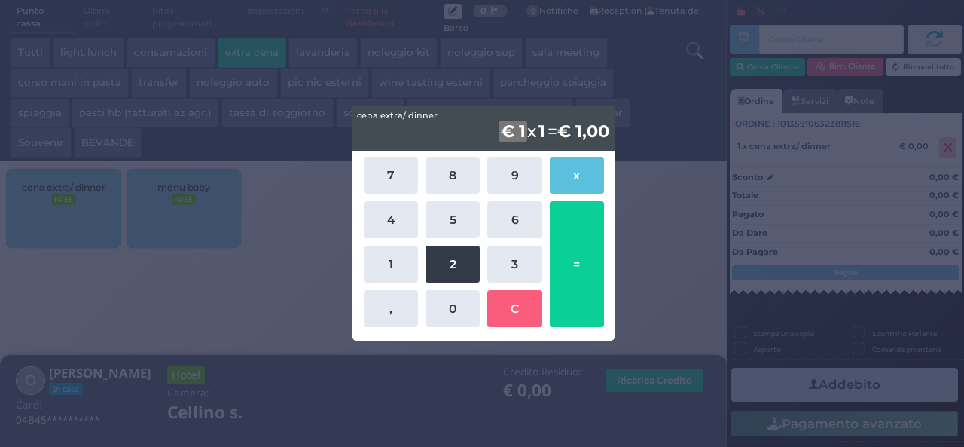
click at [462, 263] on button "2" at bounding box center [453, 264] width 54 height 37
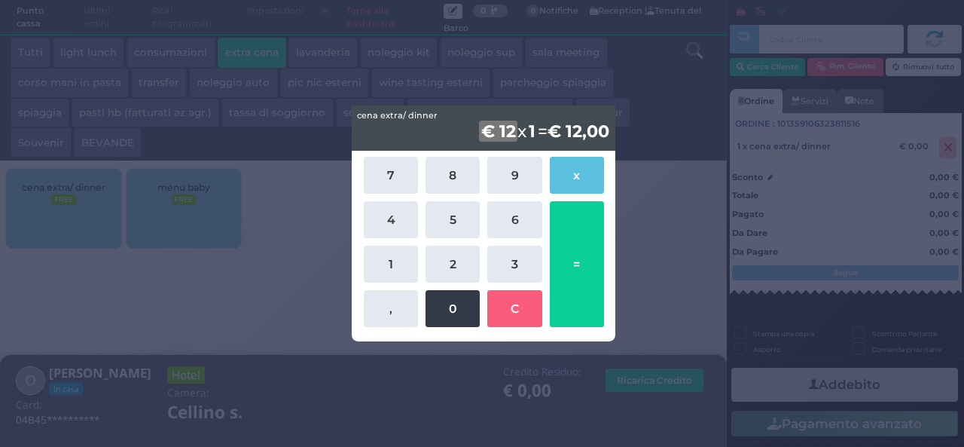
click at [459, 306] on button "0" at bounding box center [453, 308] width 54 height 37
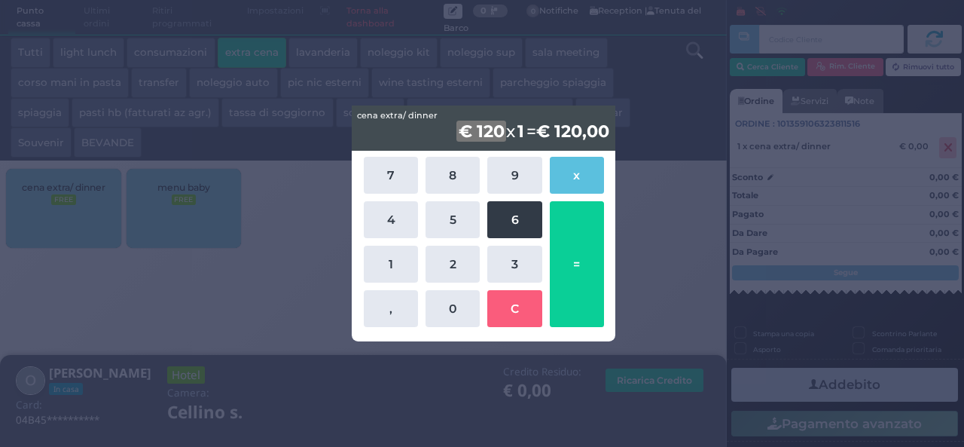
click at [513, 218] on button "6" at bounding box center [514, 219] width 54 height 37
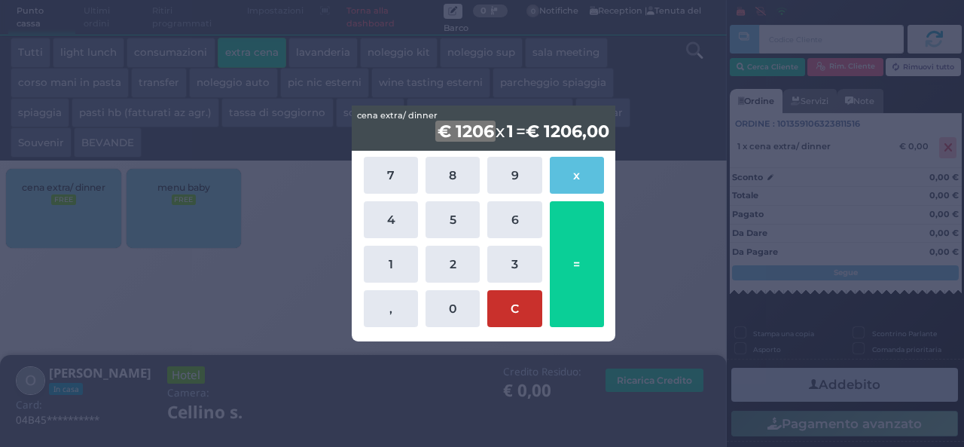
click at [515, 325] on button "C" at bounding box center [514, 308] width 54 height 37
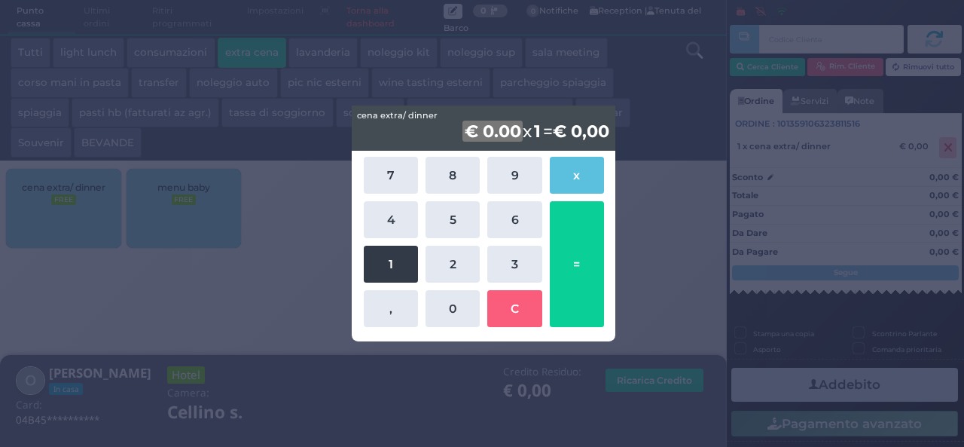
click at [412, 273] on button "1" at bounding box center [391, 264] width 54 height 37
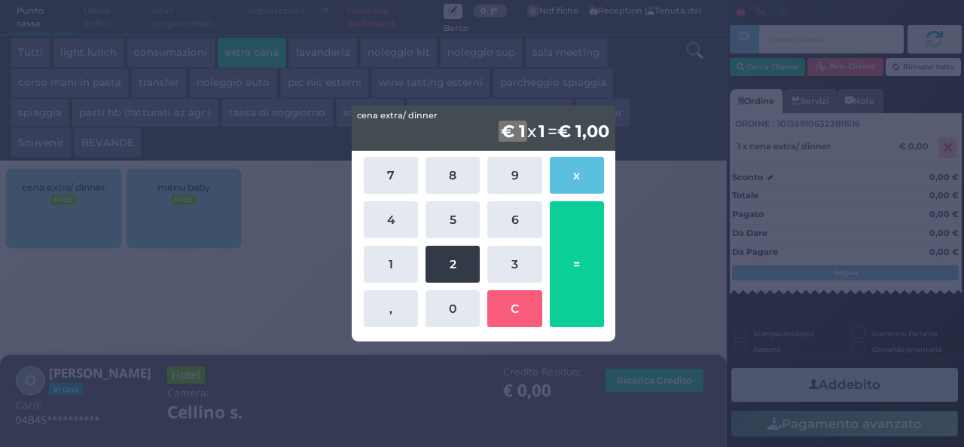
click at [456, 260] on button "2" at bounding box center [453, 264] width 54 height 37
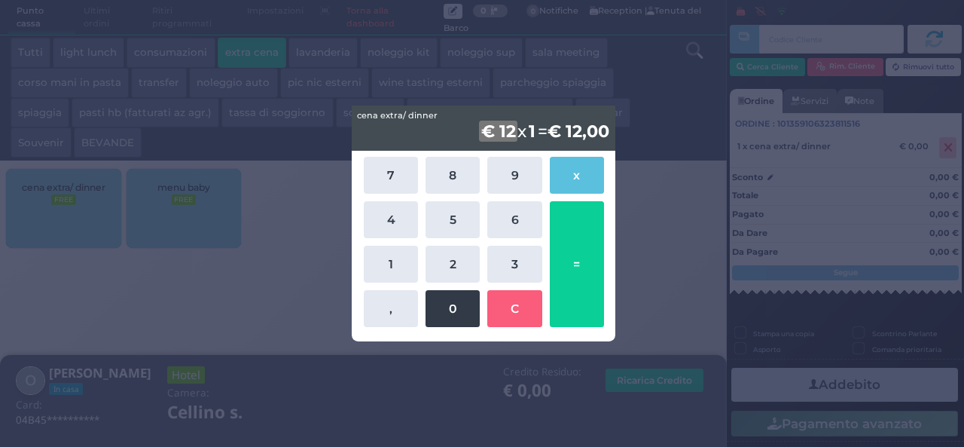
click at [453, 295] on button "0" at bounding box center [453, 308] width 54 height 37
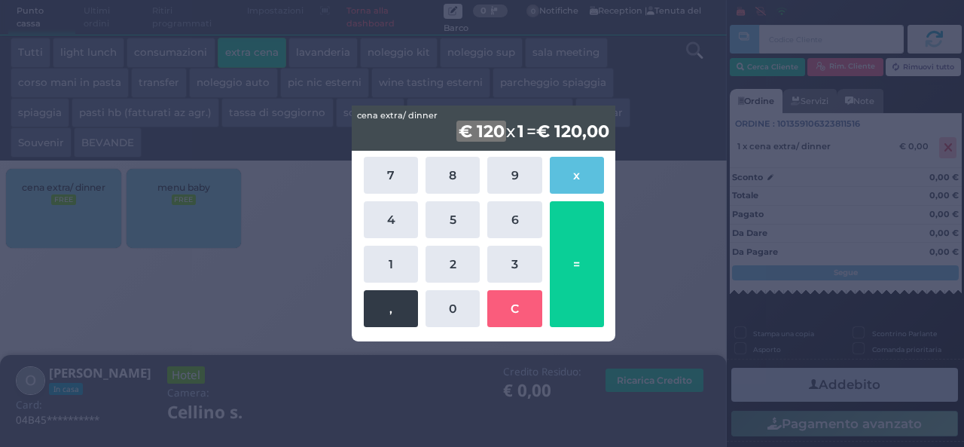
click at [404, 305] on button "," at bounding box center [391, 308] width 54 height 37
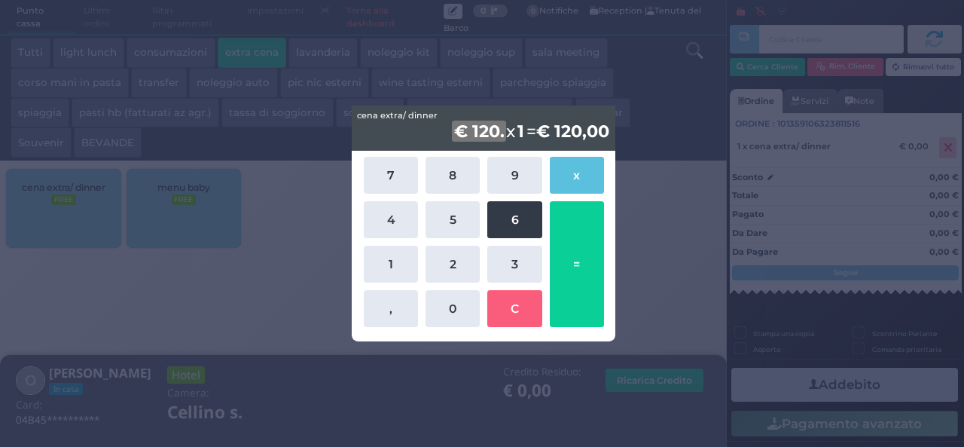
click at [517, 217] on button "6" at bounding box center [514, 219] width 54 height 37
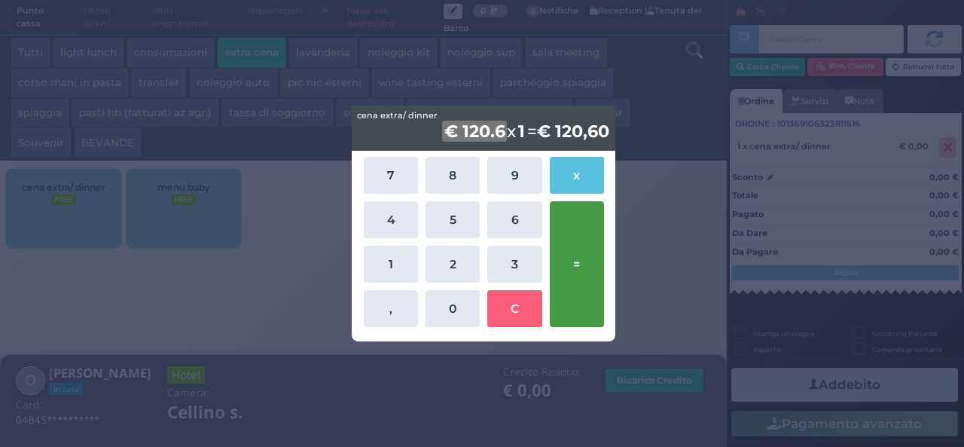
click at [594, 252] on button "=" at bounding box center [577, 264] width 54 height 126
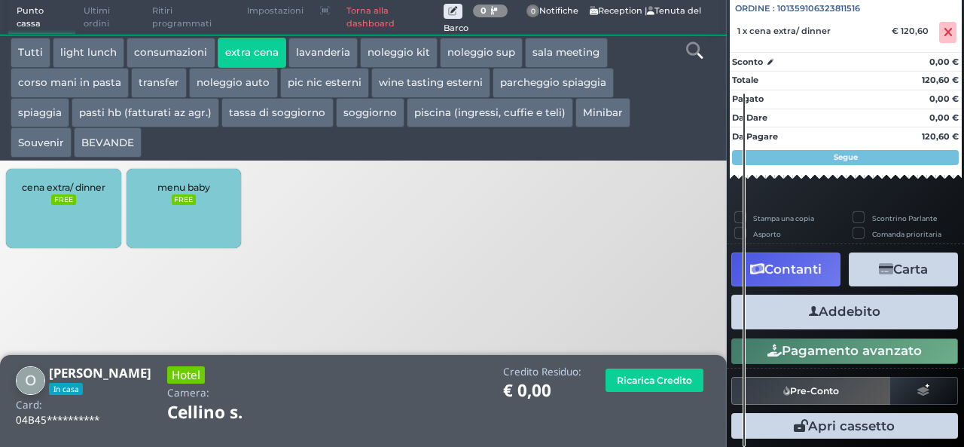
scroll to position [166, 0]
click at [863, 325] on button "Addebito" at bounding box center [844, 312] width 227 height 34
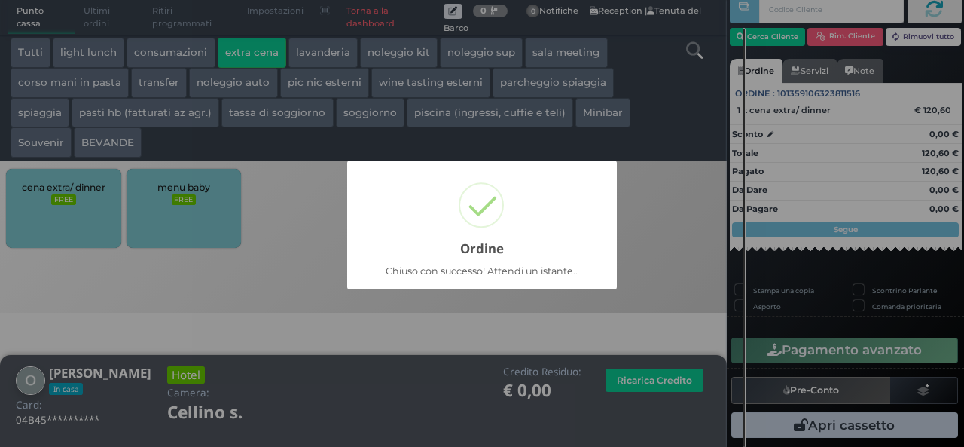
scroll to position [43, 0]
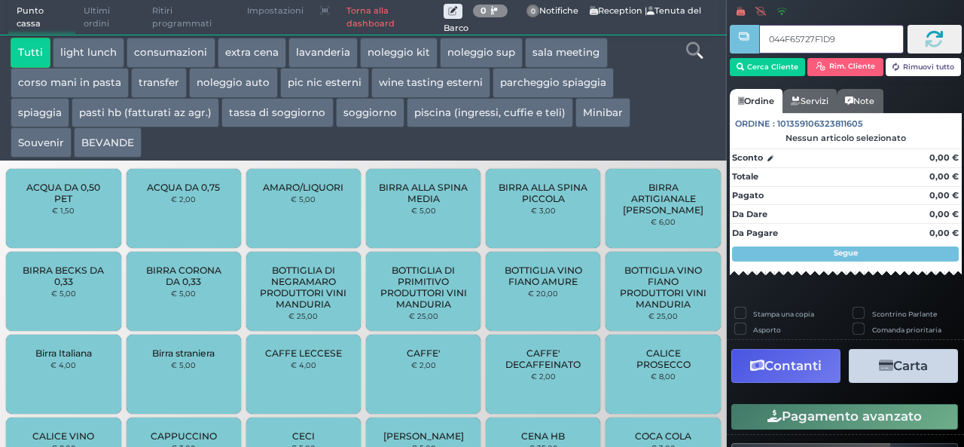
type input "044F65727F1D91"
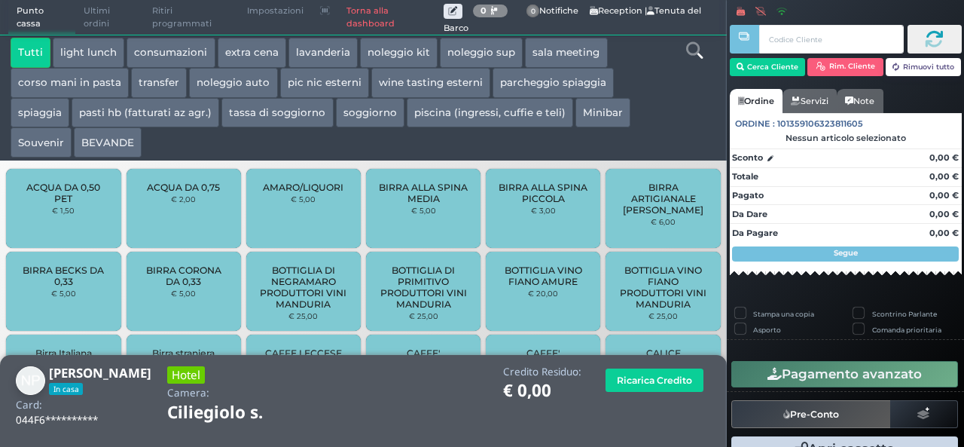
click at [229, 56] on button "extra cena" at bounding box center [252, 53] width 69 height 30
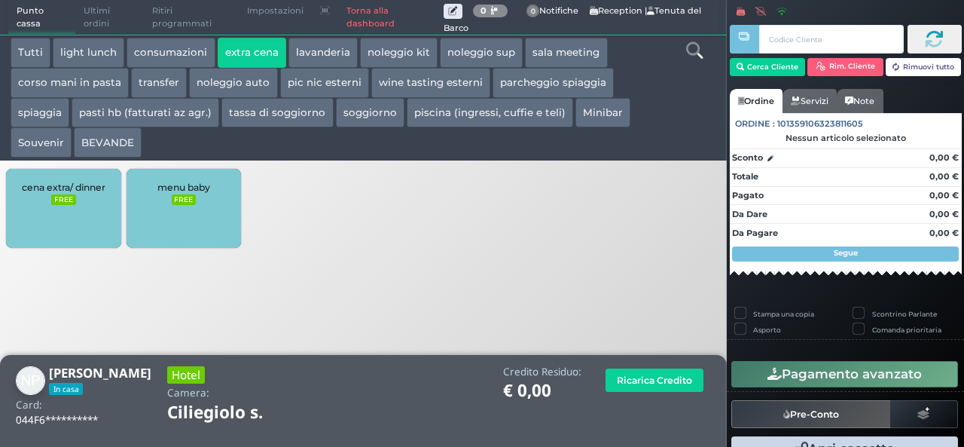
click at [57, 233] on div "cena extra/ dinner FREE" at bounding box center [63, 208] width 114 height 79
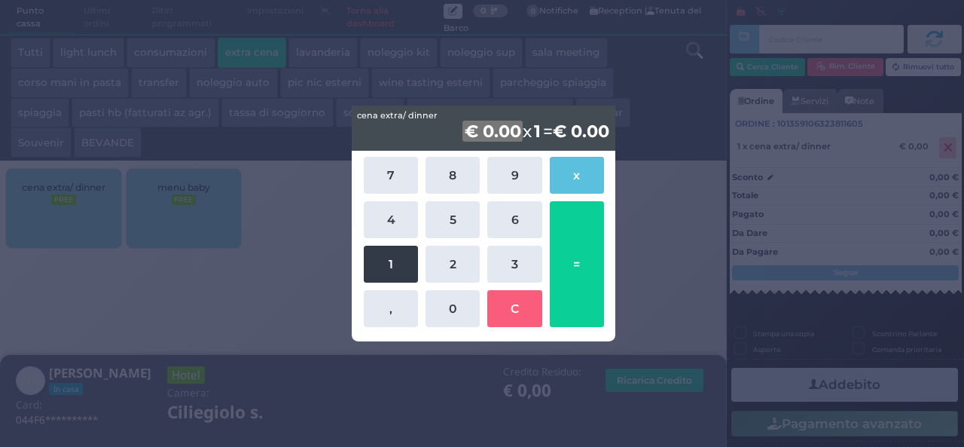
click at [398, 273] on button "1" at bounding box center [391, 264] width 54 height 37
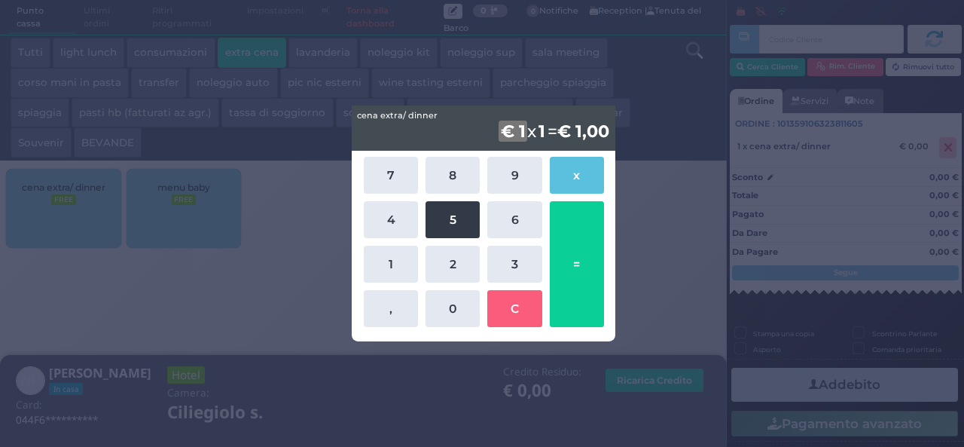
click at [456, 203] on button "5" at bounding box center [453, 219] width 54 height 37
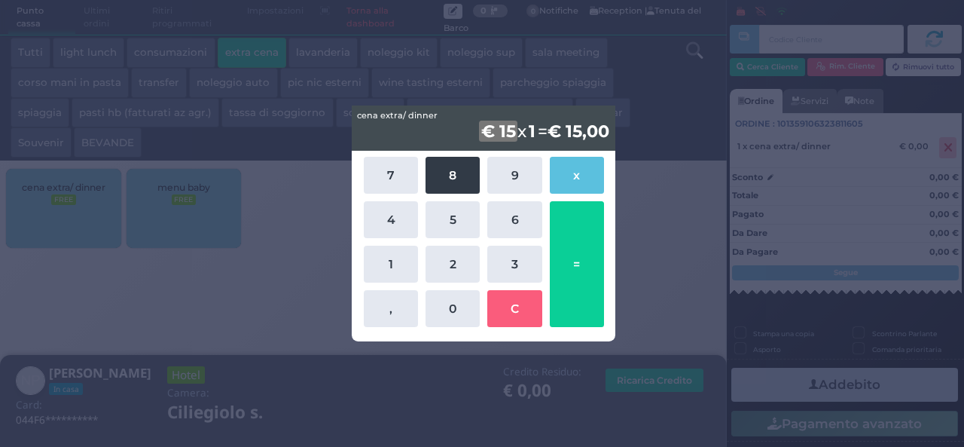
click at [456, 166] on button "8" at bounding box center [453, 175] width 54 height 37
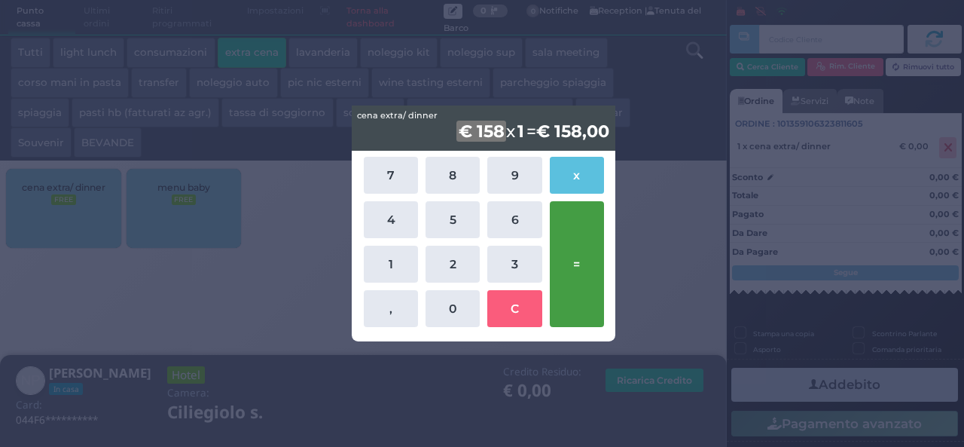
click at [584, 288] on button "=" at bounding box center [577, 264] width 54 height 126
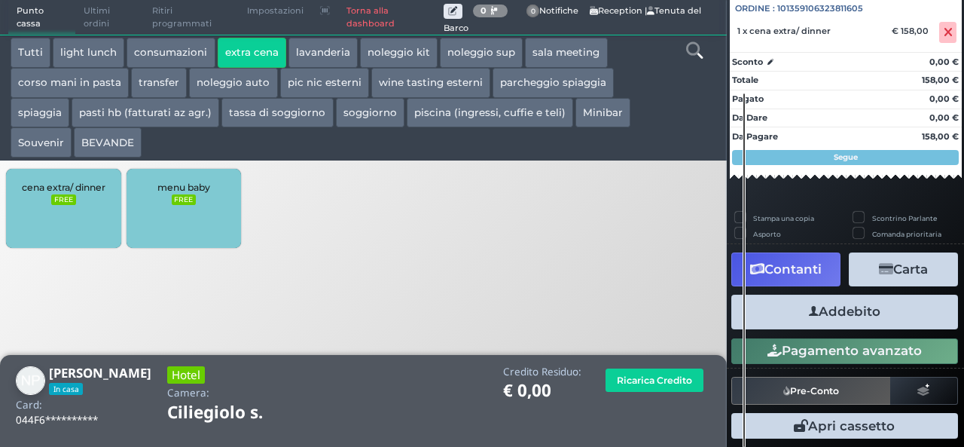
scroll to position [166, 0]
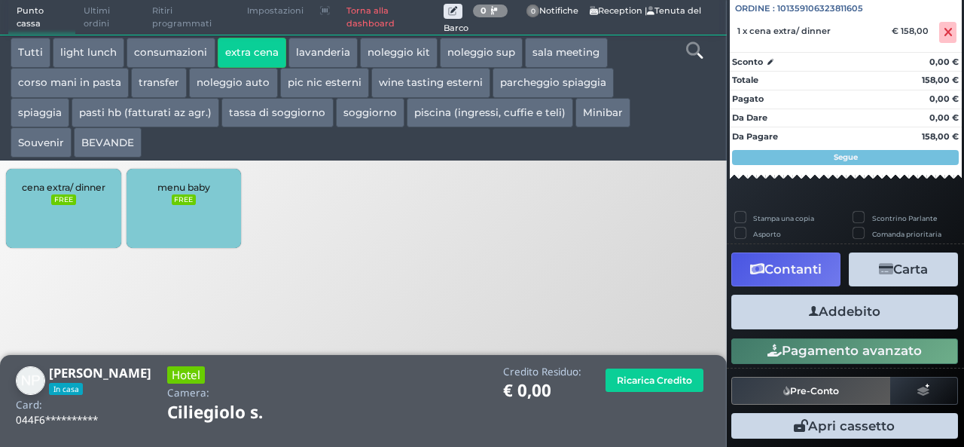
click at [849, 301] on button "Addebito" at bounding box center [844, 312] width 227 height 34
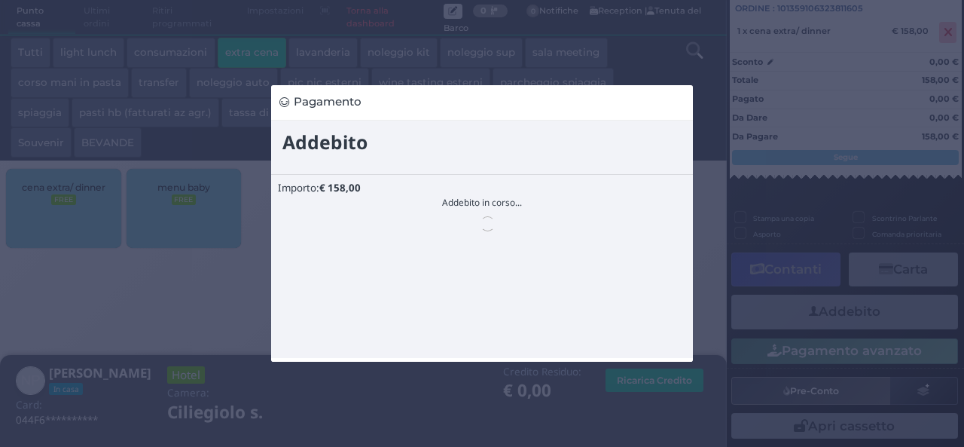
scroll to position [0, 0]
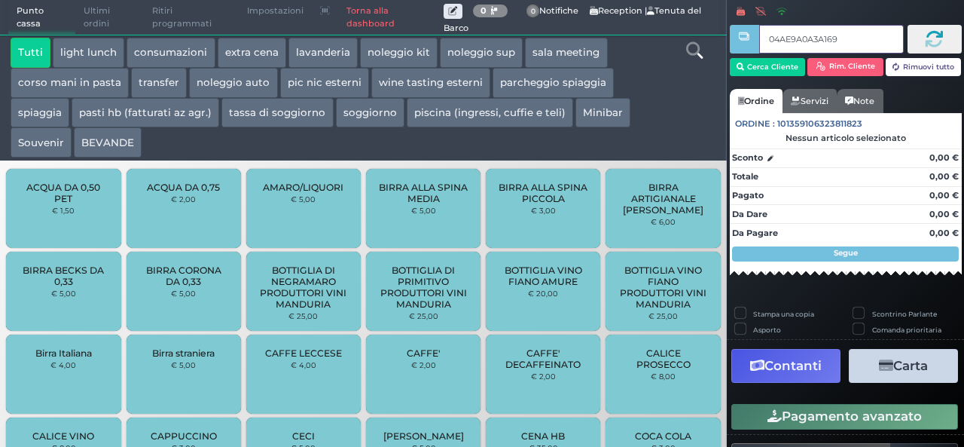
type input "04AE9A0A3A1695"
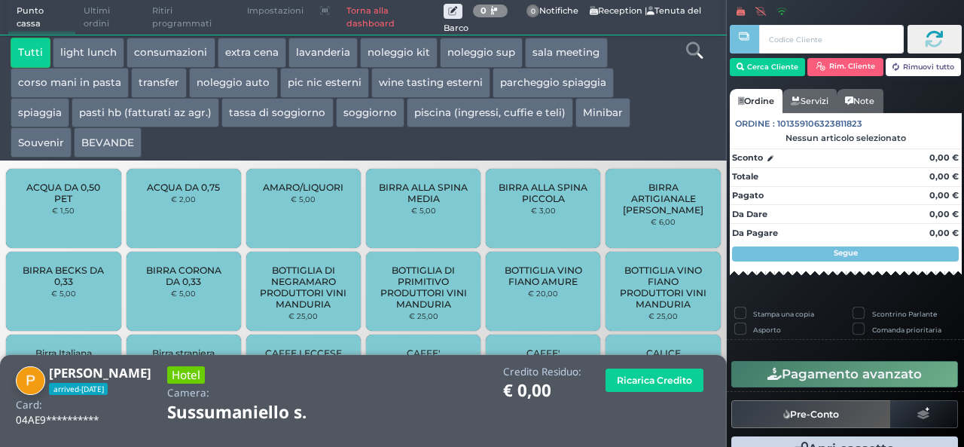
click at [244, 44] on button "extra cena" at bounding box center [252, 53] width 69 height 30
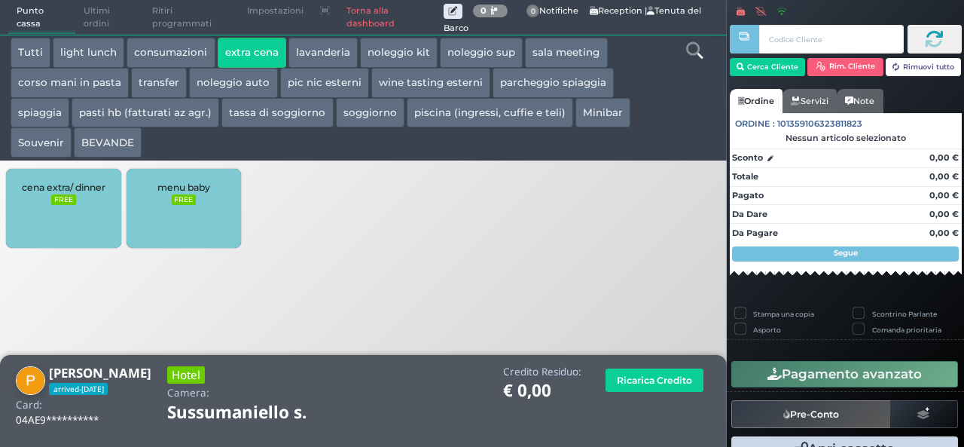
click at [74, 219] on div "cena extra/ dinner FREE" at bounding box center [63, 208] width 114 height 79
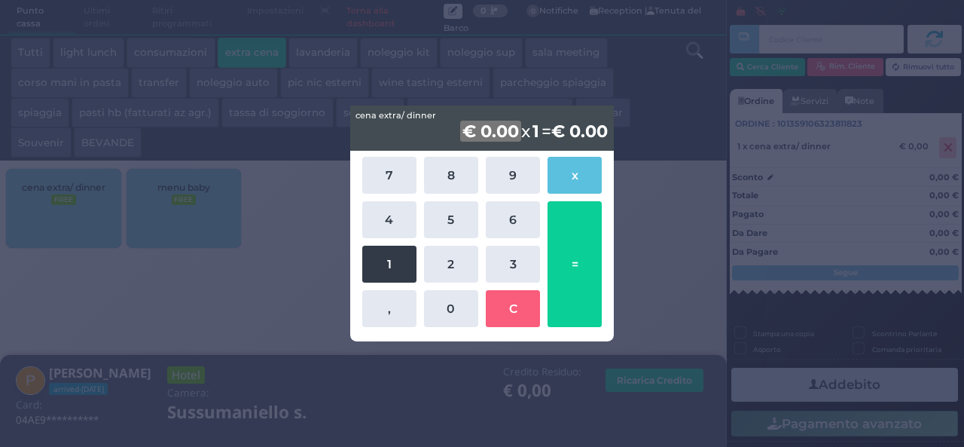
click at [402, 269] on button "1" at bounding box center [389, 264] width 54 height 37
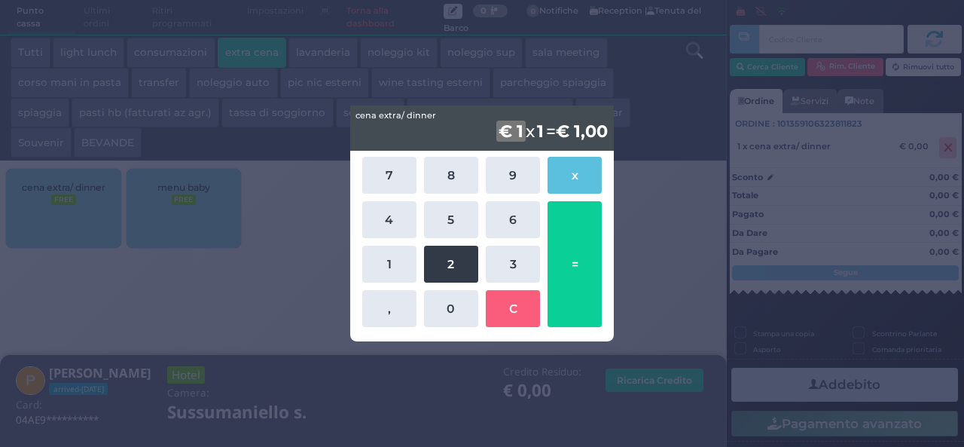
click at [437, 269] on button "2" at bounding box center [451, 264] width 54 height 37
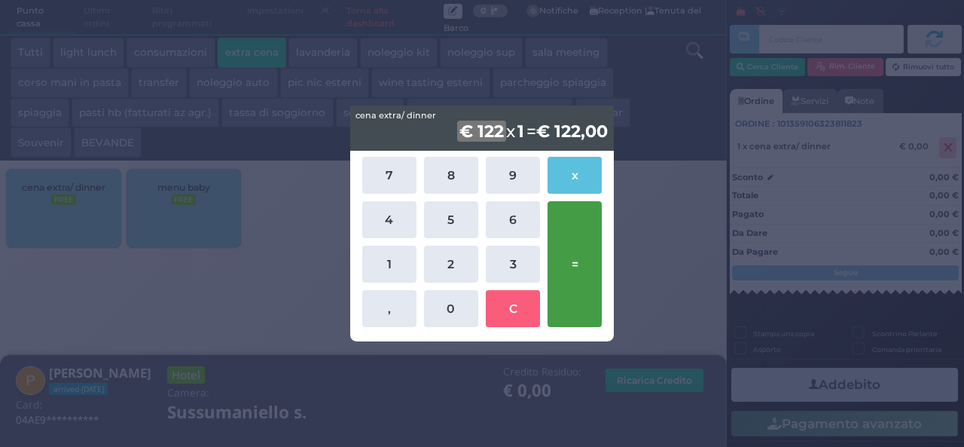
click at [585, 258] on button "=" at bounding box center [575, 264] width 54 height 126
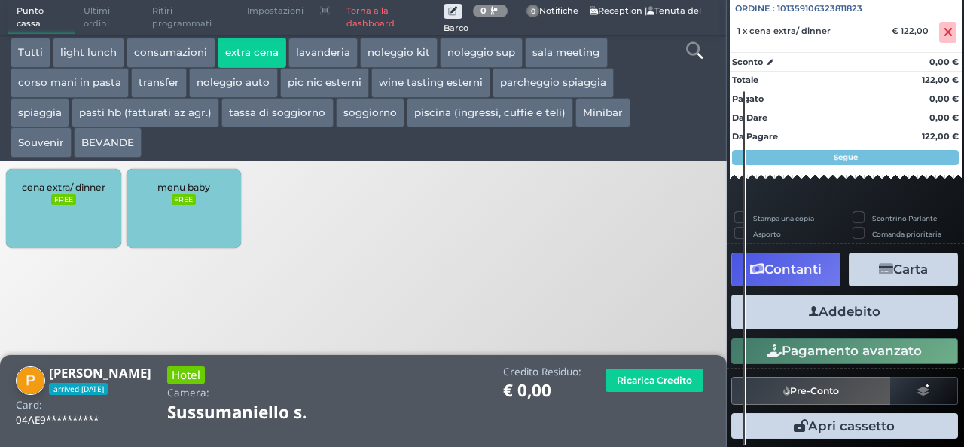
scroll to position [166, 0]
click at [859, 321] on button "Addebito" at bounding box center [844, 312] width 227 height 34
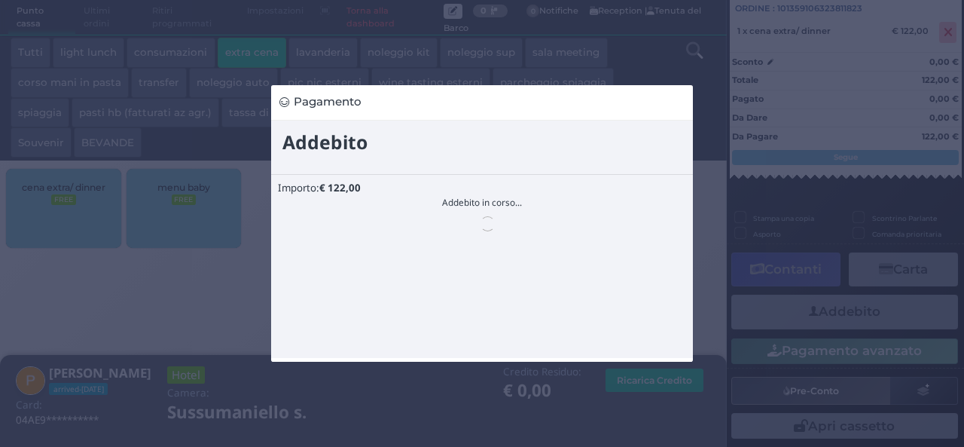
scroll to position [0, 0]
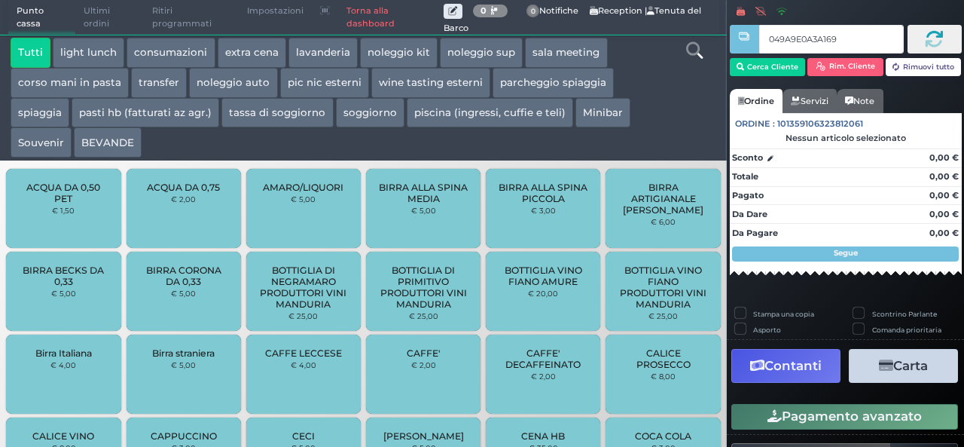
type input "049A9E0A3A1695"
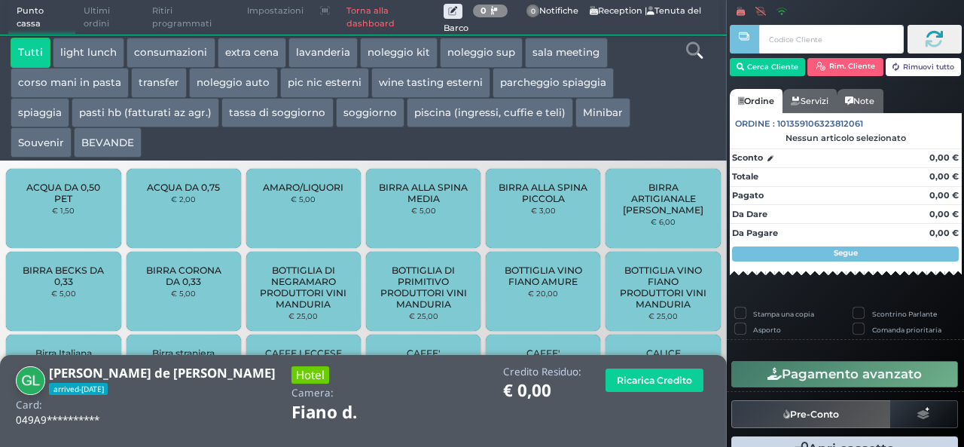
click at [266, 57] on button "extra cena" at bounding box center [252, 53] width 69 height 30
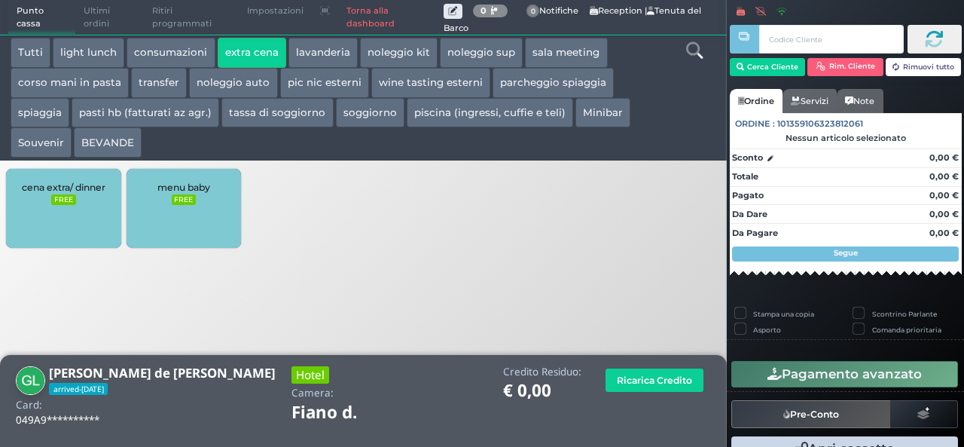
click at [75, 200] on div "cena extra/ dinner FREE" at bounding box center [63, 208] width 114 height 79
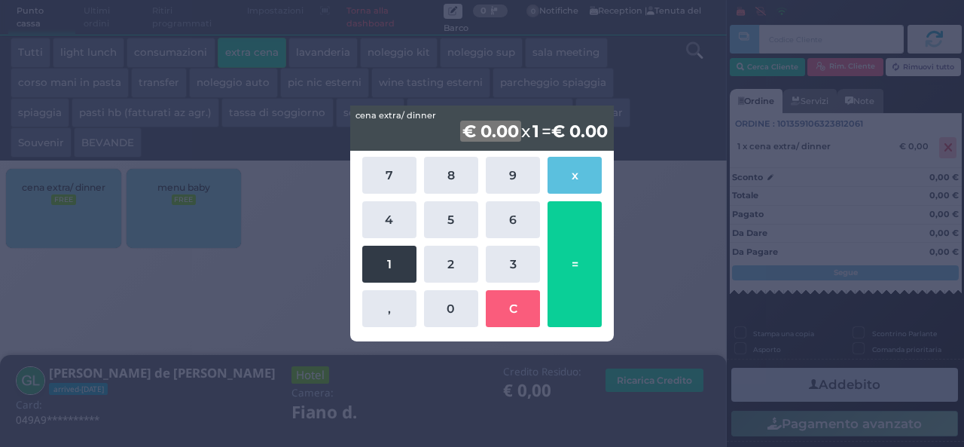
click at [390, 272] on button "1" at bounding box center [389, 264] width 54 height 37
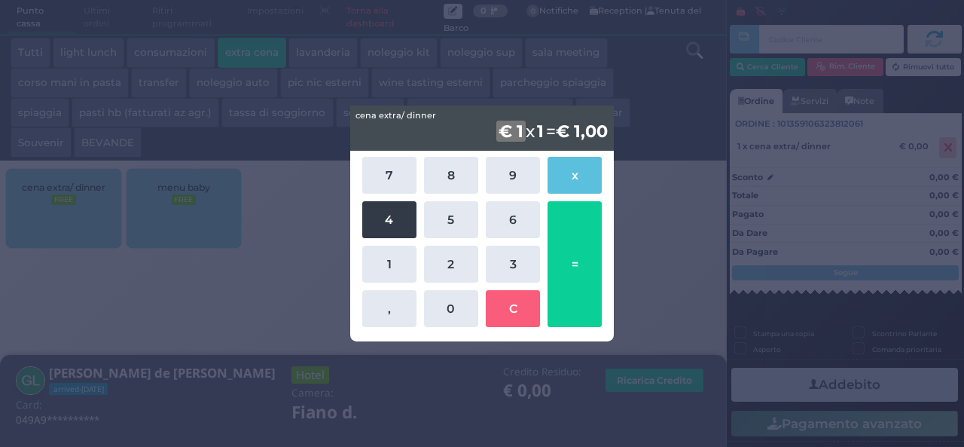
click at [377, 227] on button "4" at bounding box center [389, 219] width 54 height 37
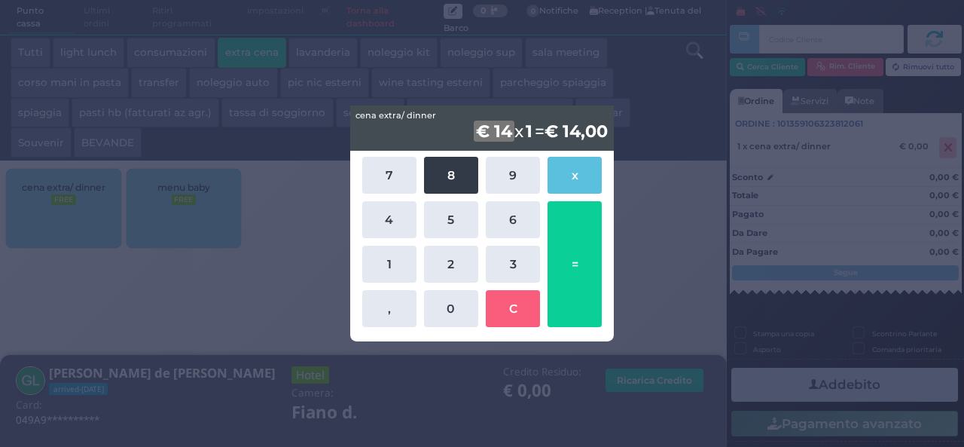
click at [430, 180] on button "8" at bounding box center [451, 175] width 54 height 37
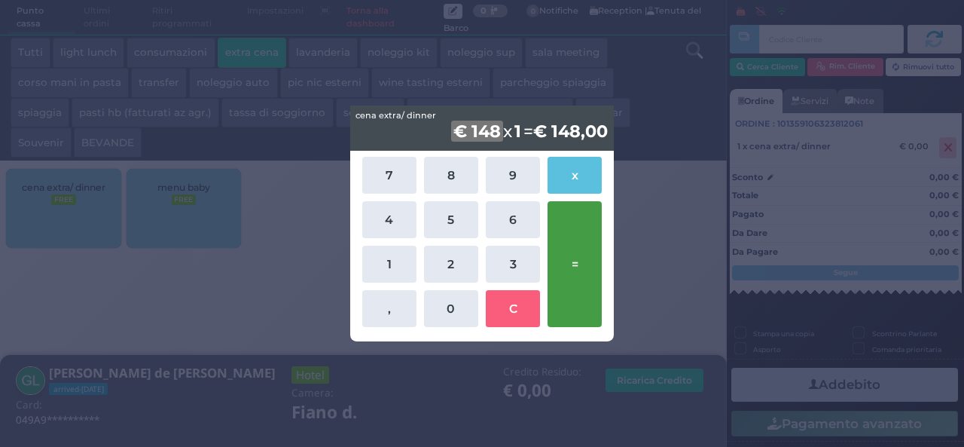
click at [588, 265] on button "=" at bounding box center [575, 264] width 54 height 126
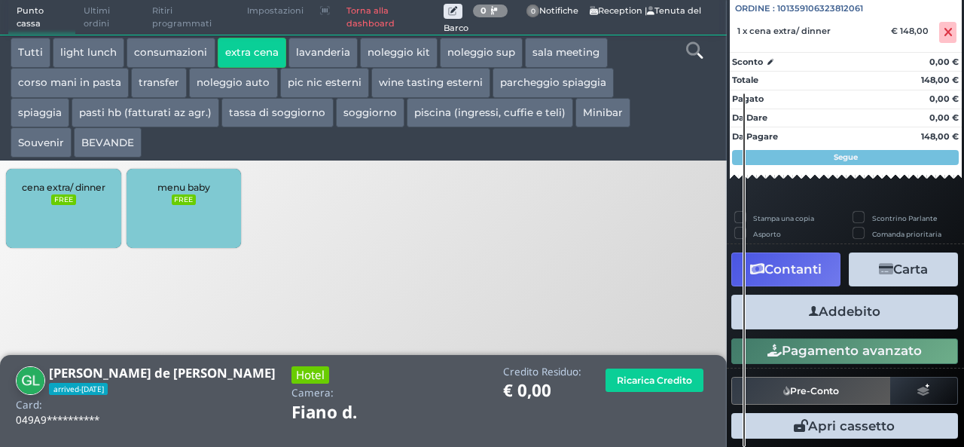
scroll to position [166, 0]
click at [860, 324] on button "Addebito" at bounding box center [844, 312] width 227 height 34
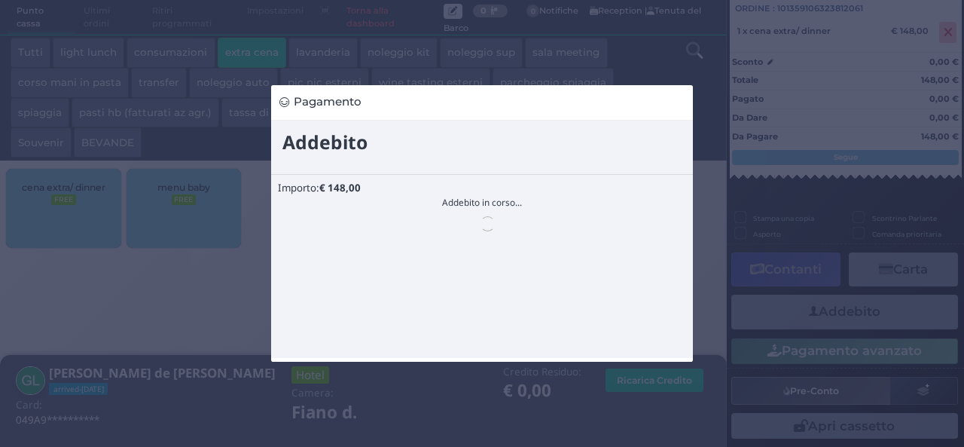
scroll to position [0, 0]
